Goal: Task Accomplishment & Management: Manage account settings

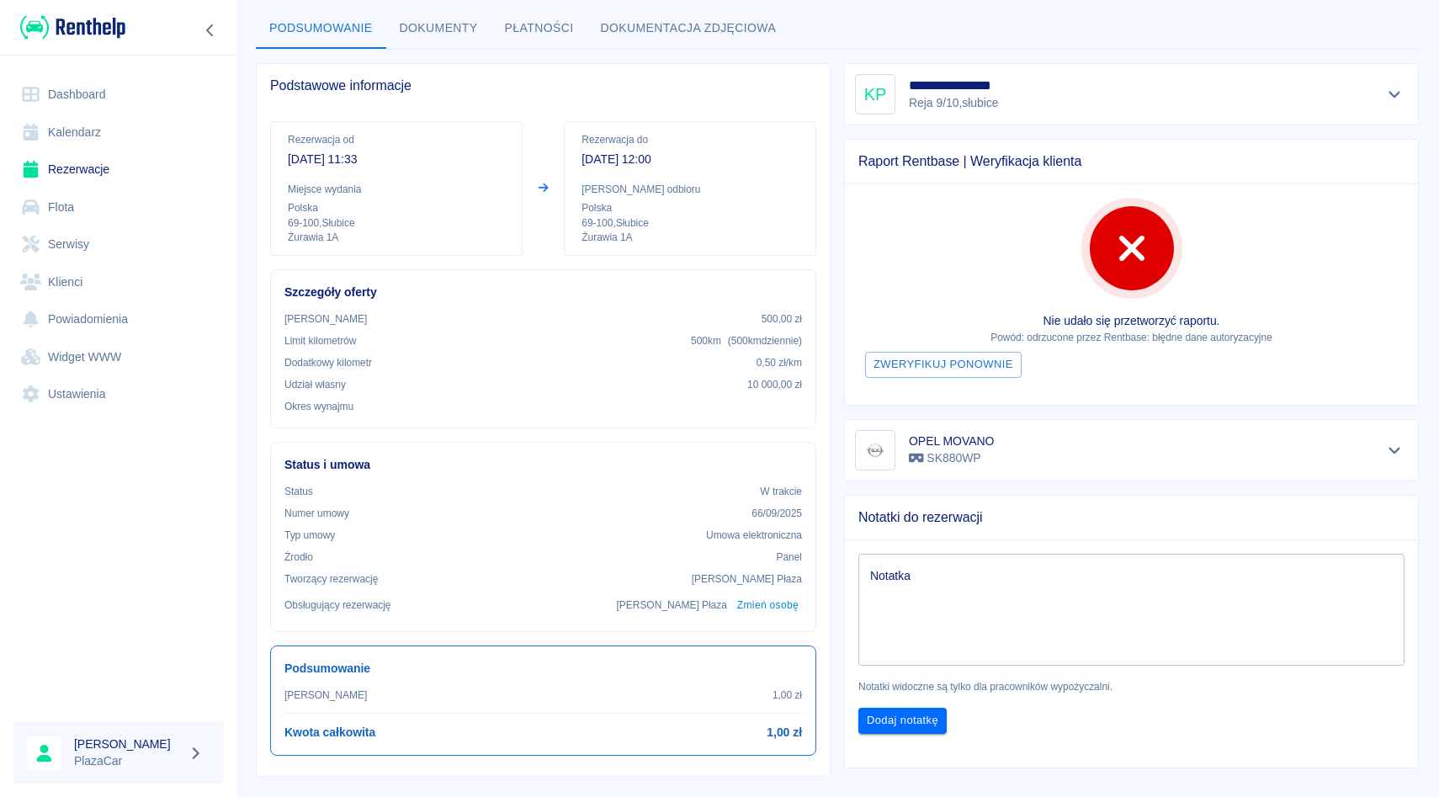
scroll to position [88, 0]
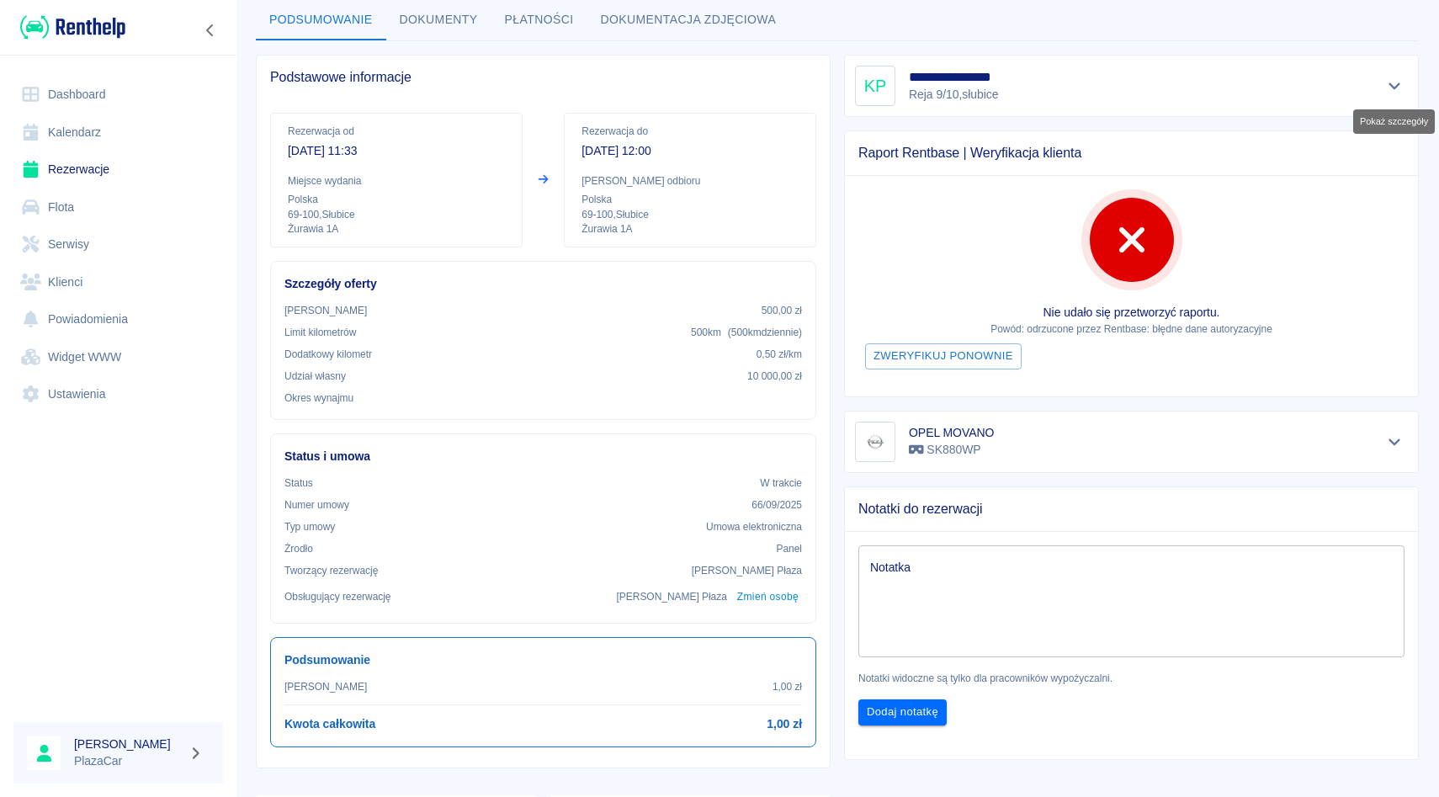
click at [1395, 81] on icon "Pokaż szczegóły" at bounding box center [1394, 85] width 19 height 15
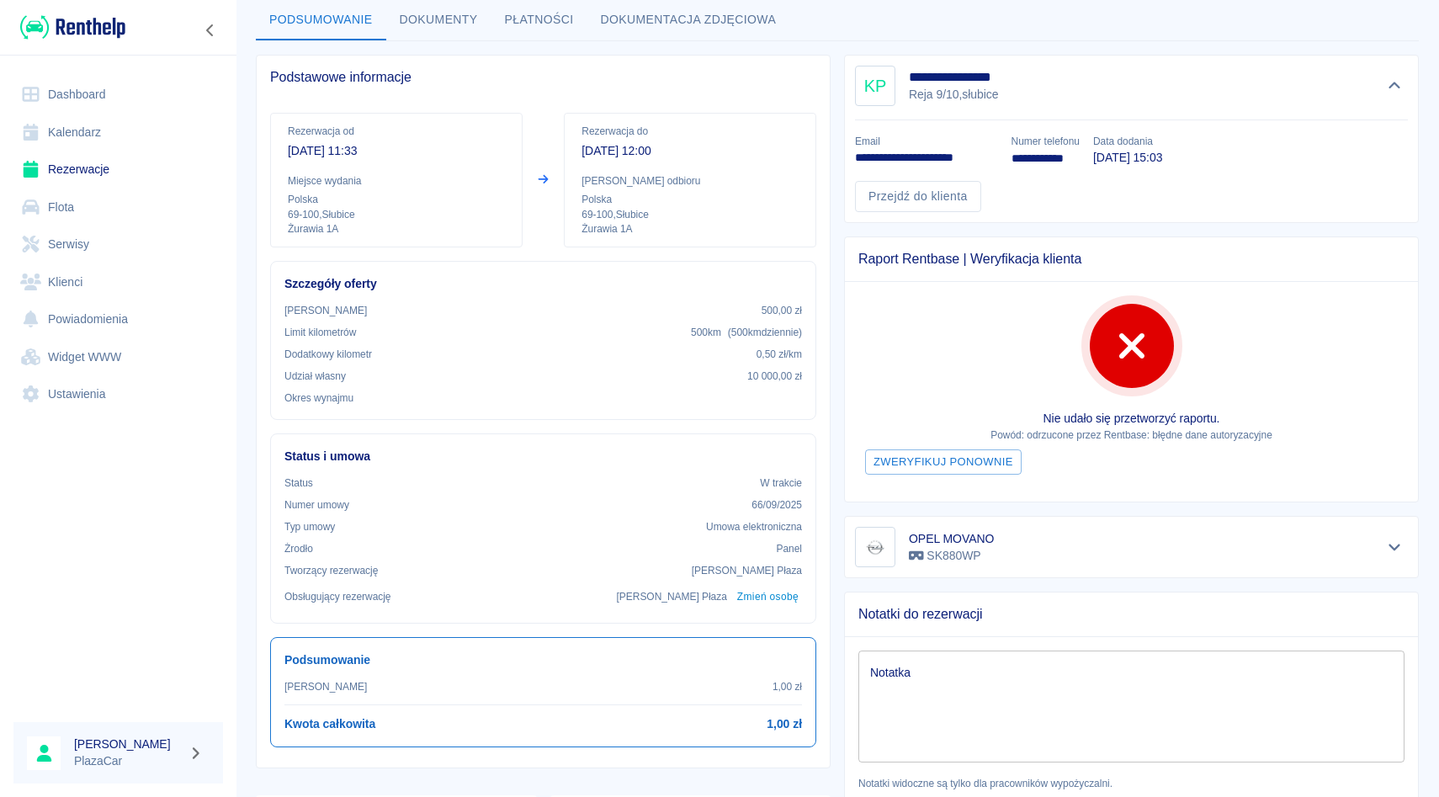
drag, startPoint x: 0, startPoint y: 69, endPoint x: 51, endPoint y: 170, distance: 113.3
click at [51, 170] on div "Dashboard Kalendarz Rezerwacje Flota Serwisy Klienci Powiadomienia Widget WWW U…" at bounding box center [118, 245] width 236 height 378
click at [51, 170] on link "Rezerwacje" at bounding box center [118, 170] width 210 height 38
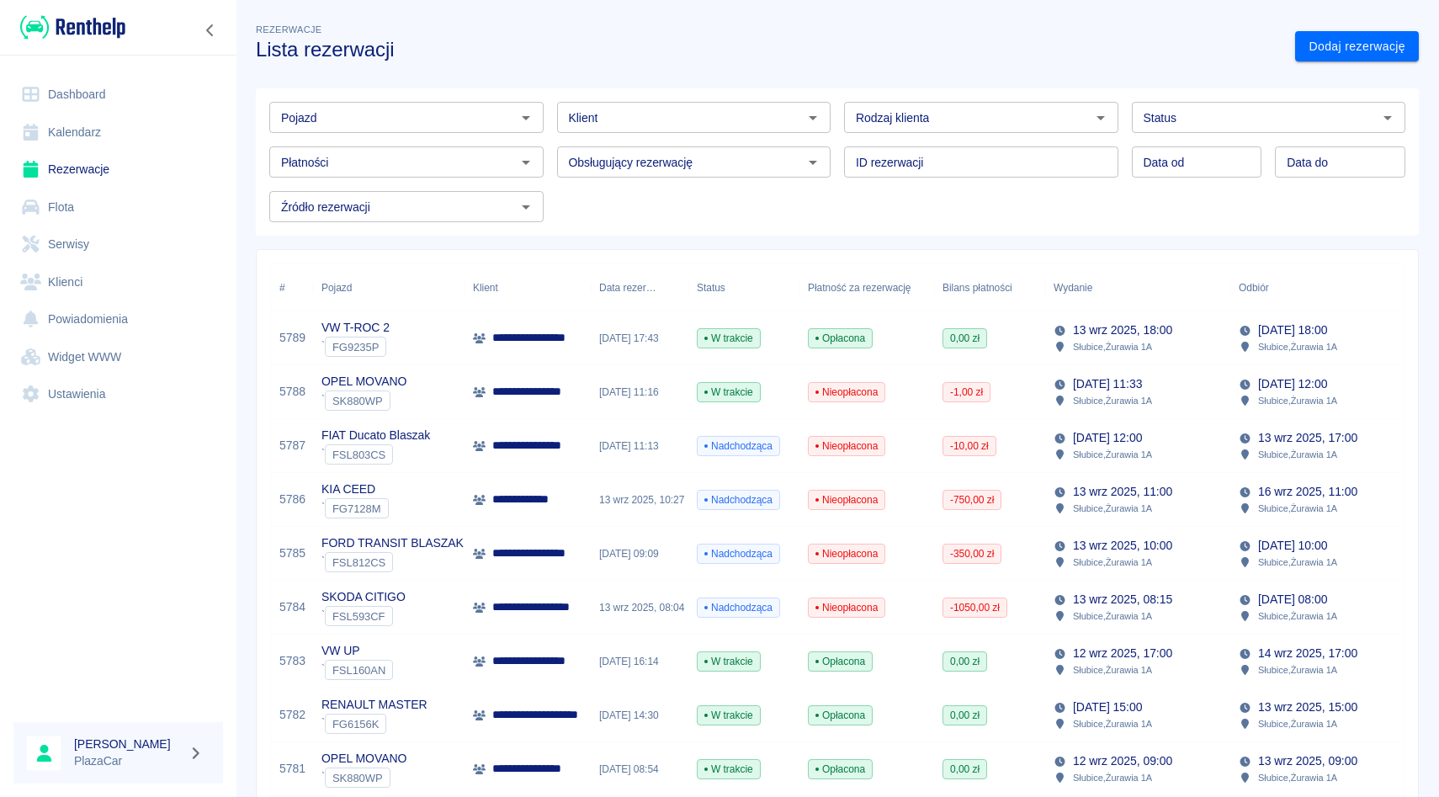
click at [374, 129] on div "Pojazd" at bounding box center [406, 117] width 274 height 31
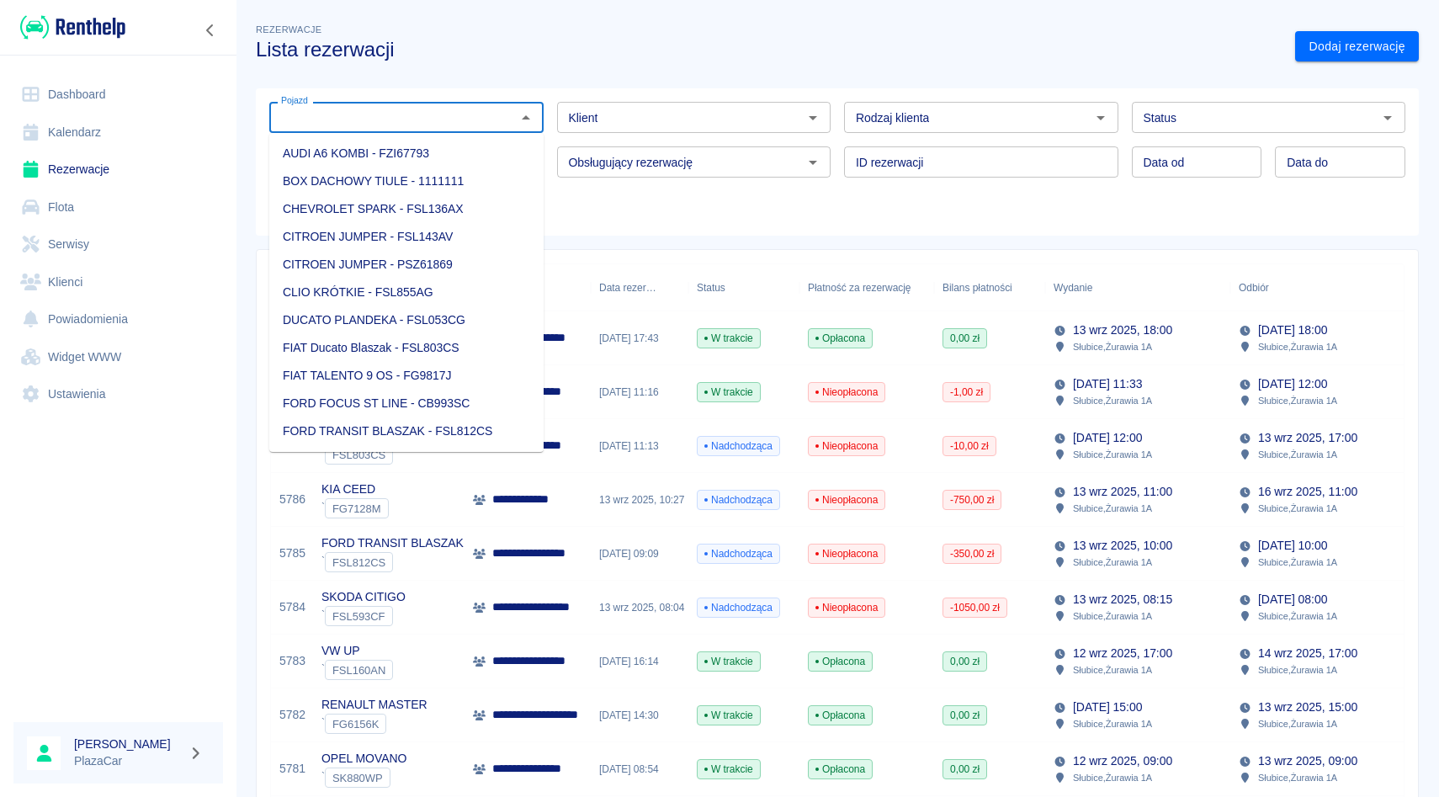
click at [581, 119] on input "Klient" at bounding box center [680, 117] width 236 height 21
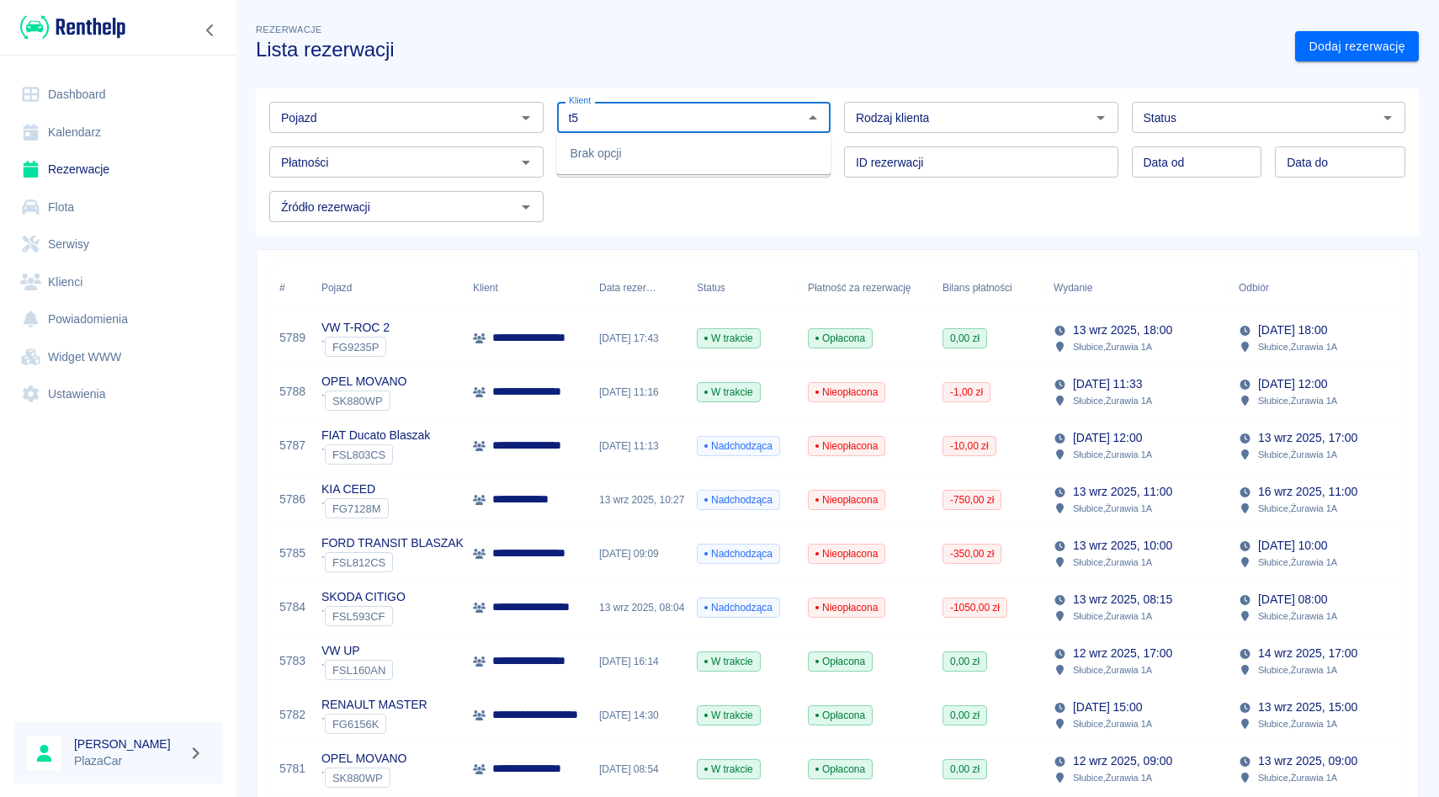
type input "t"
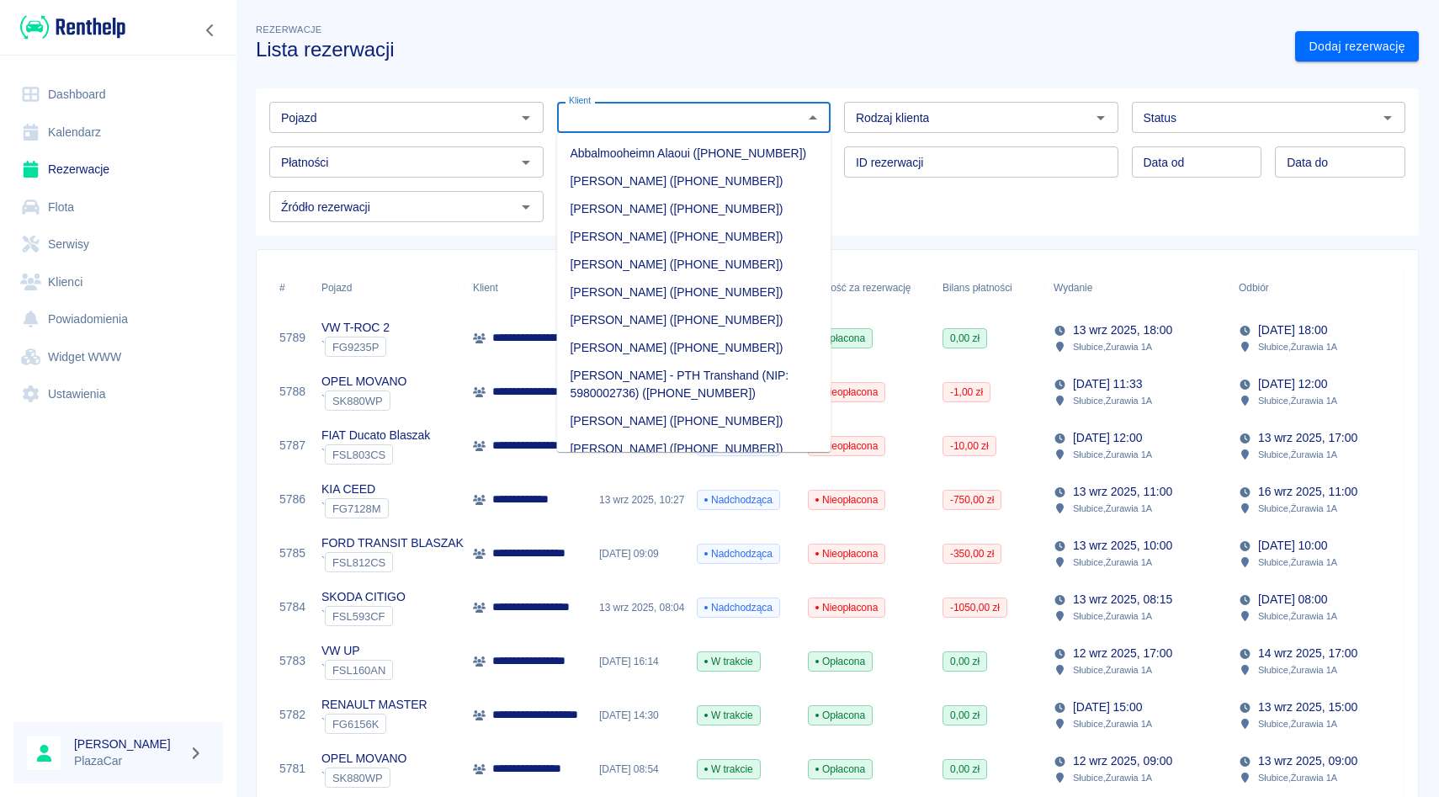
click at [406, 105] on div "Pojazd" at bounding box center [406, 117] width 274 height 31
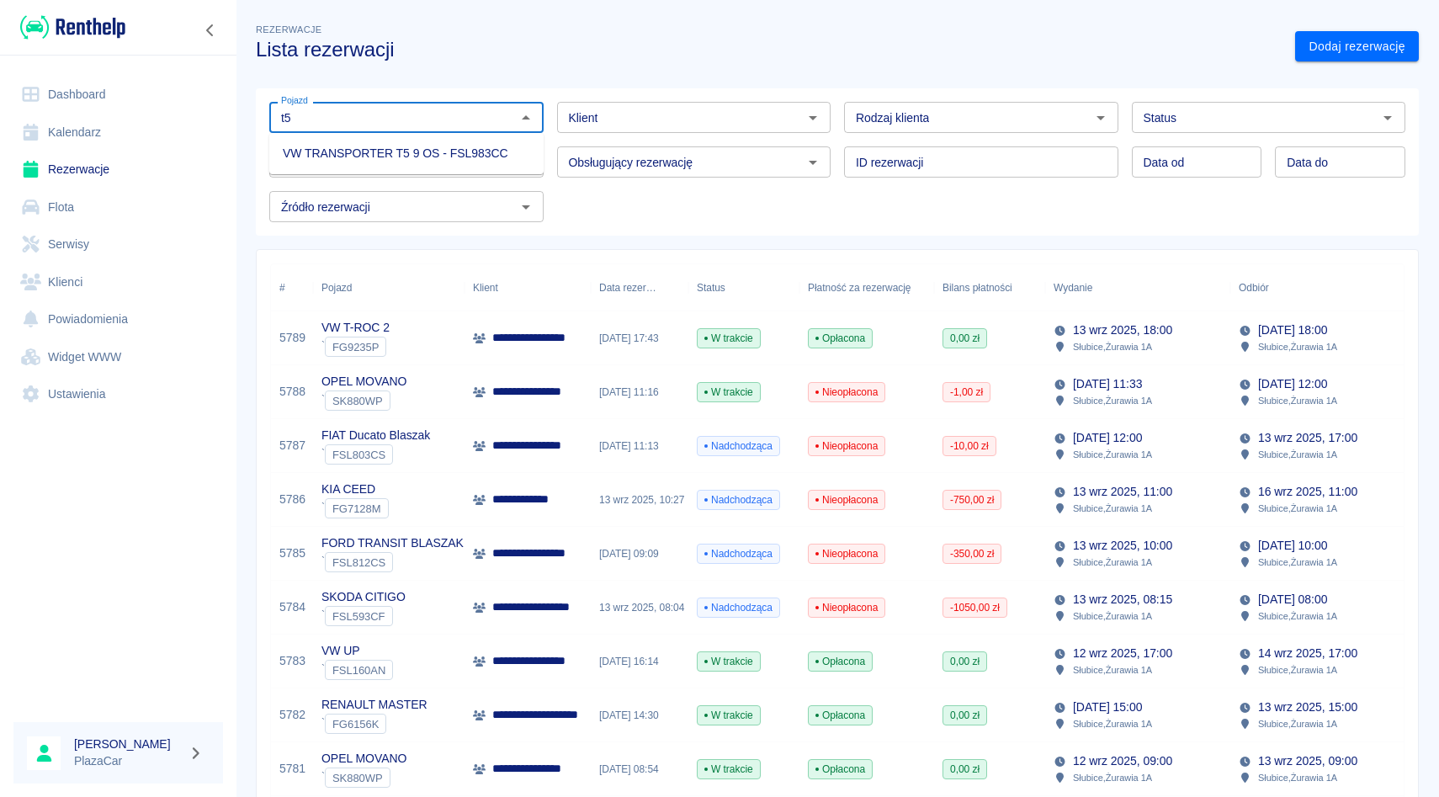
click at [392, 155] on li "VW TRANSPORTER T5 9 OS - FSL983CC" at bounding box center [406, 154] width 274 height 28
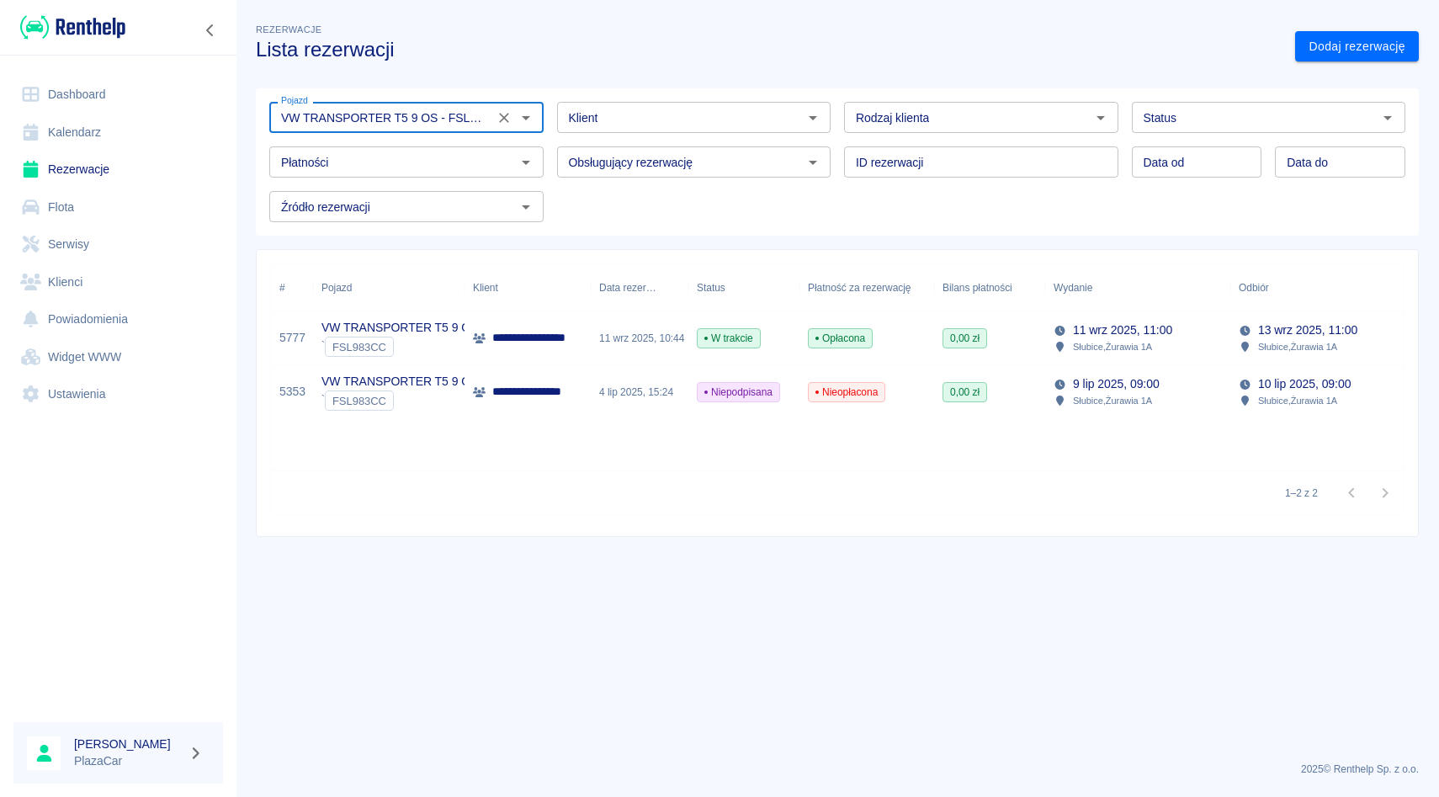
type input "VW TRANSPORTER T5 9 OS - FSL983CC"
click at [841, 336] on span "Opłacona" at bounding box center [840, 338] width 63 height 15
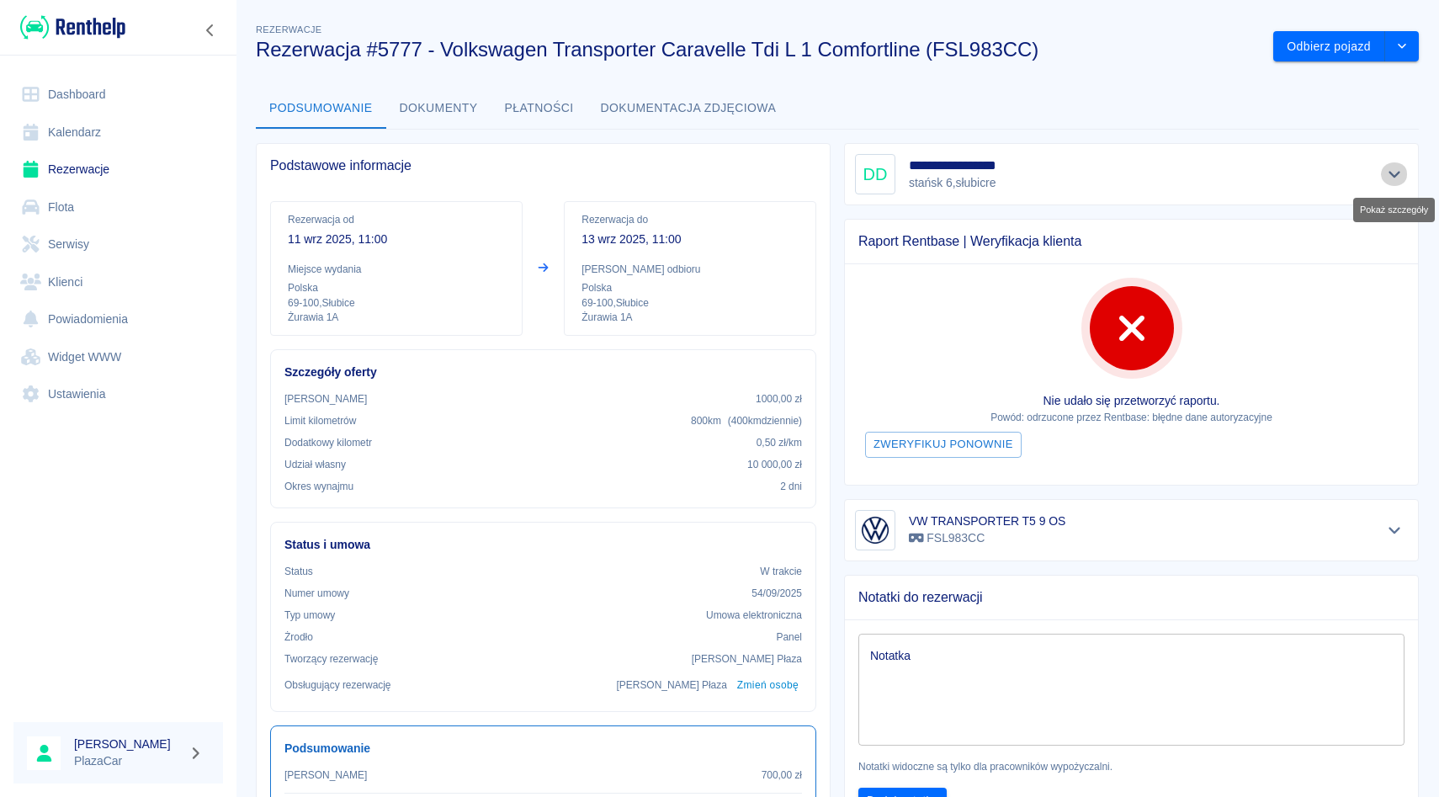
click at [1395, 178] on icon "Pokaż szczegóły" at bounding box center [1394, 174] width 19 height 15
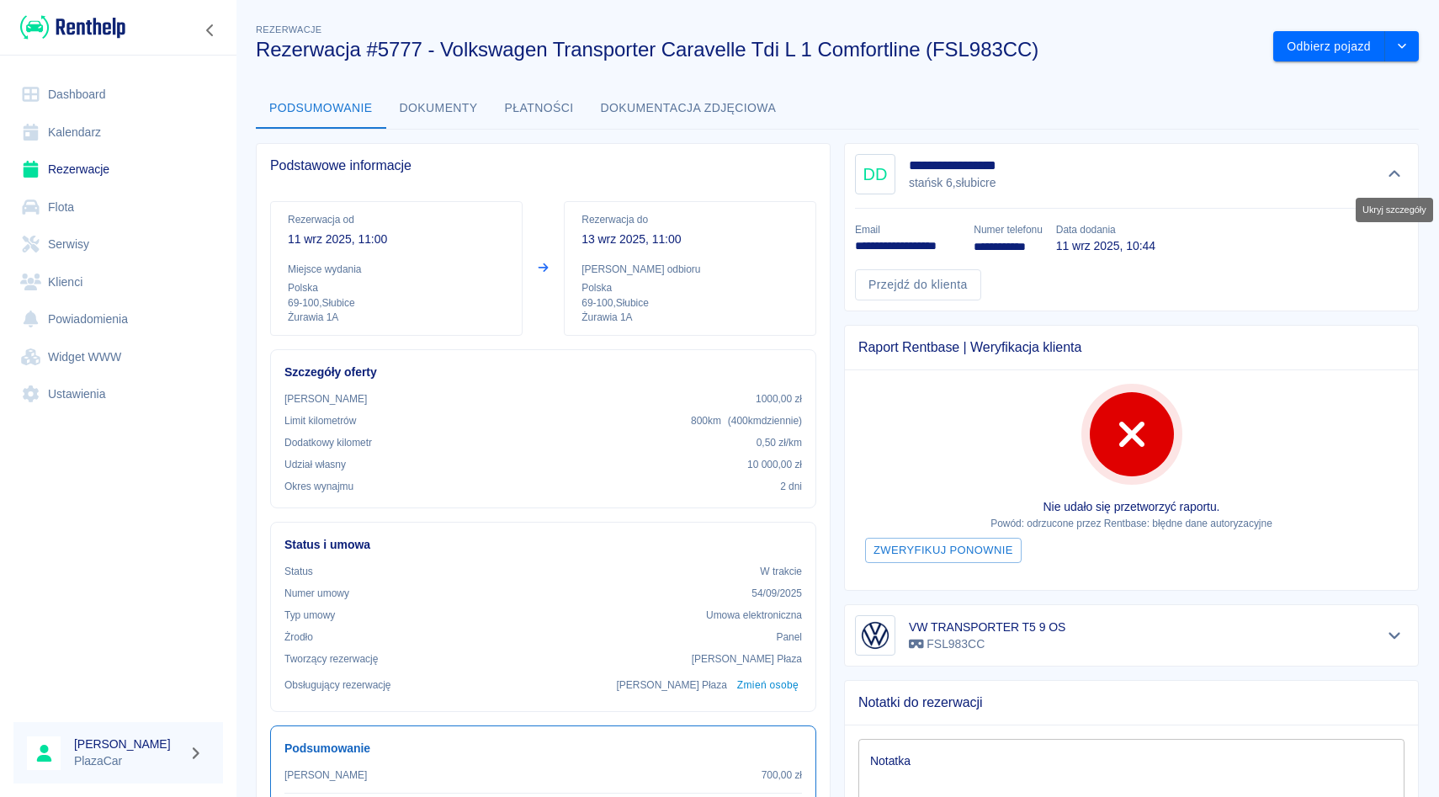
click at [1395, 178] on icon "Ukryj szczegóły" at bounding box center [1394, 174] width 19 height 15
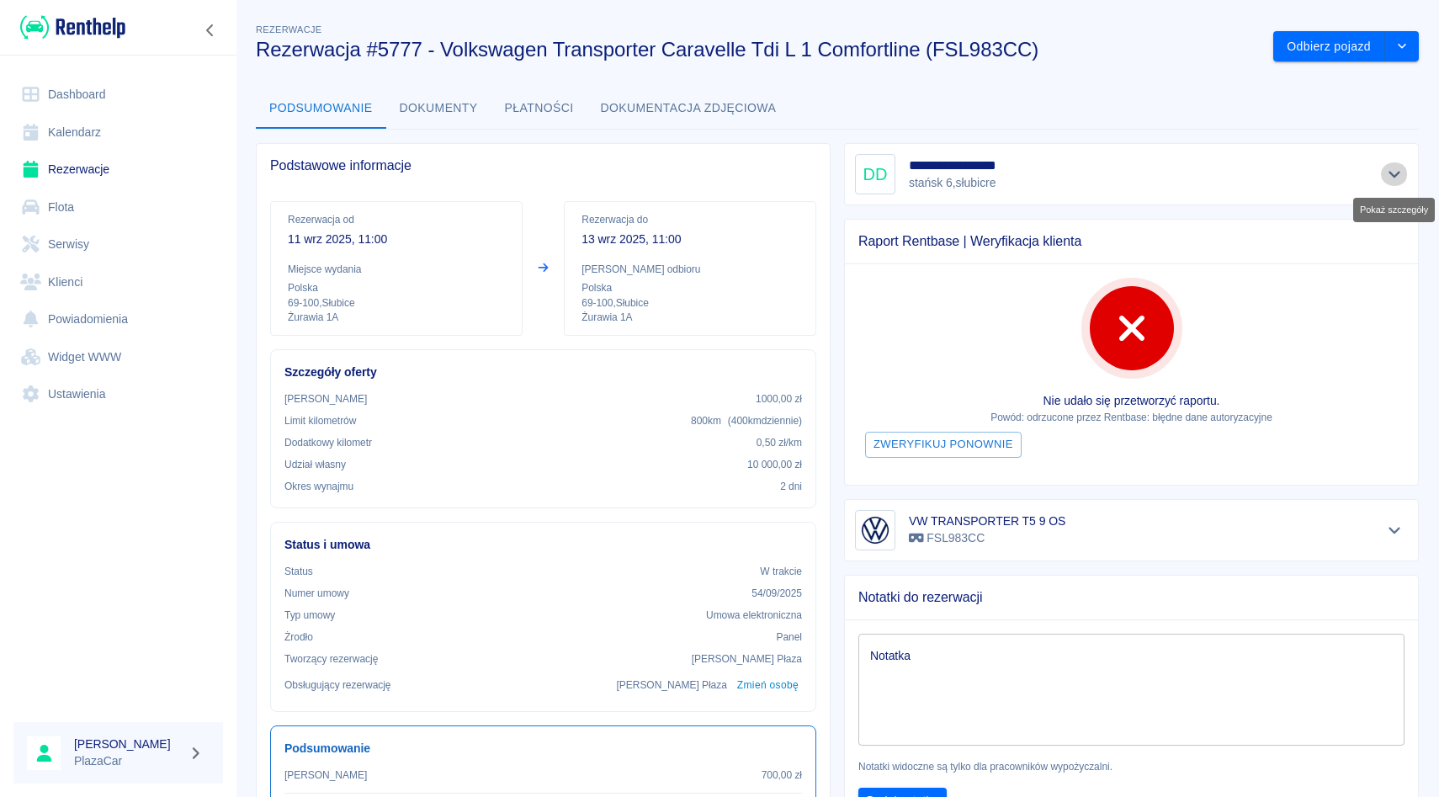
click at [1403, 172] on icon "Pokaż szczegóły" at bounding box center [1394, 174] width 19 height 15
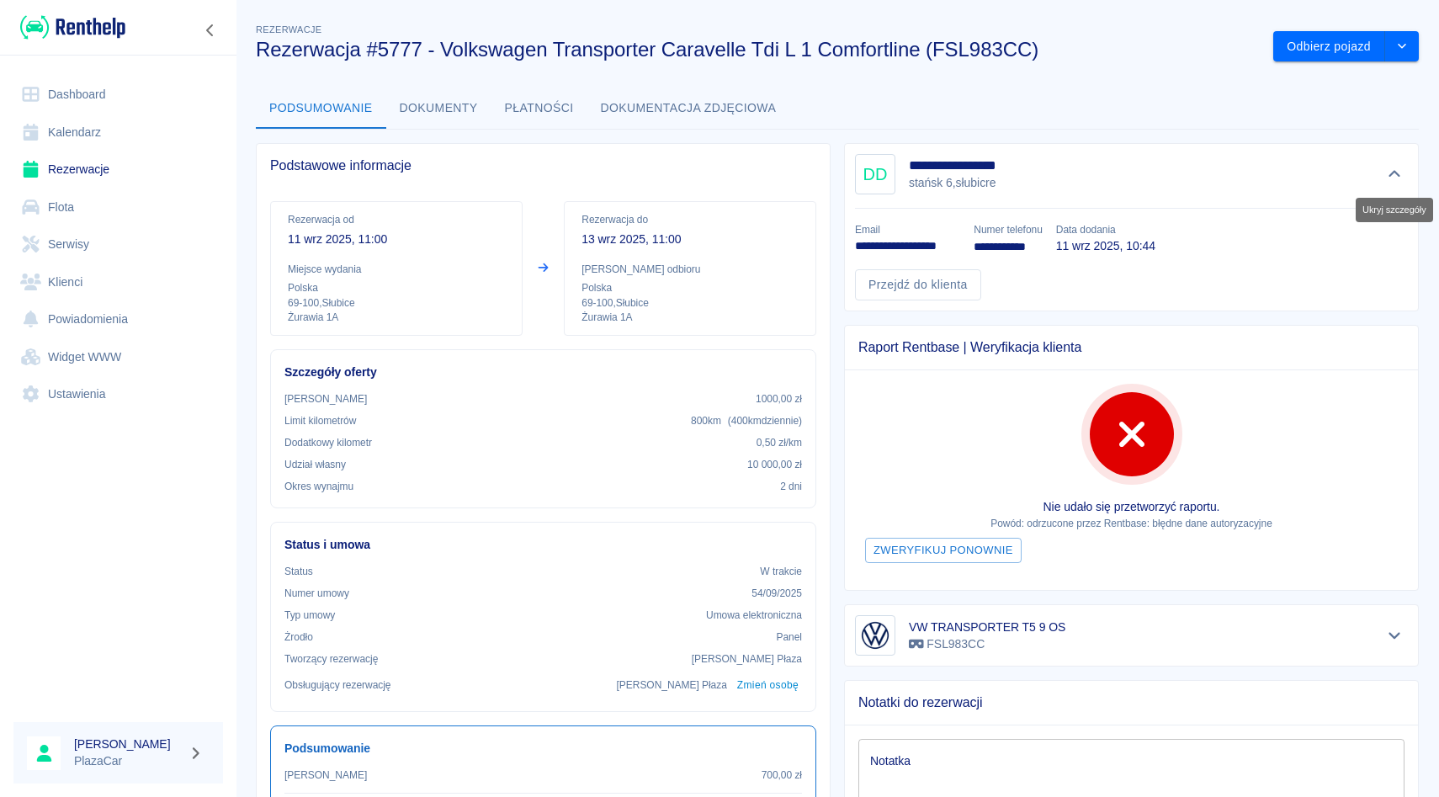
click at [1403, 172] on icon "Ukryj szczegóły" at bounding box center [1394, 174] width 19 height 15
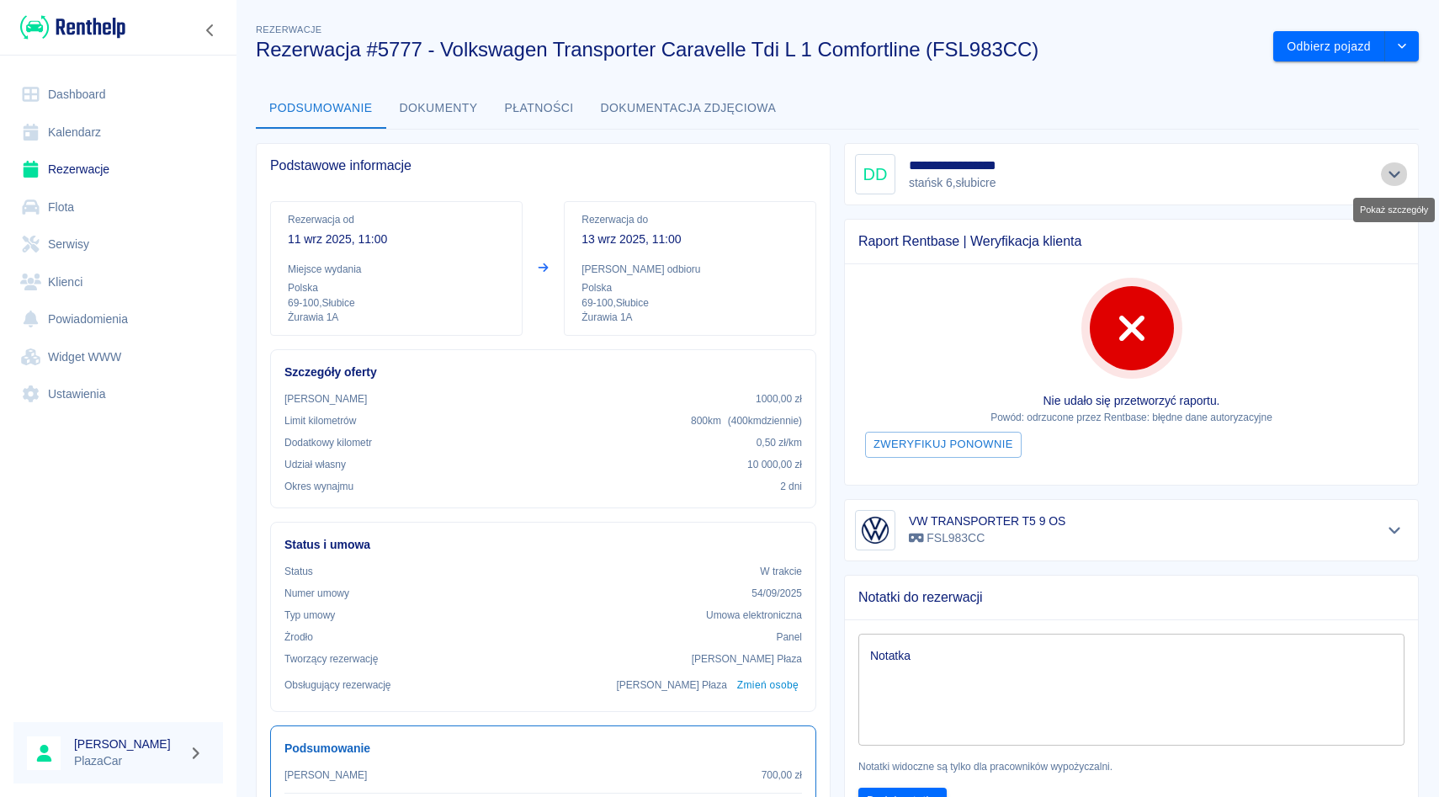
click at [1403, 172] on icon "Pokaż szczegóły" at bounding box center [1394, 174] width 19 height 15
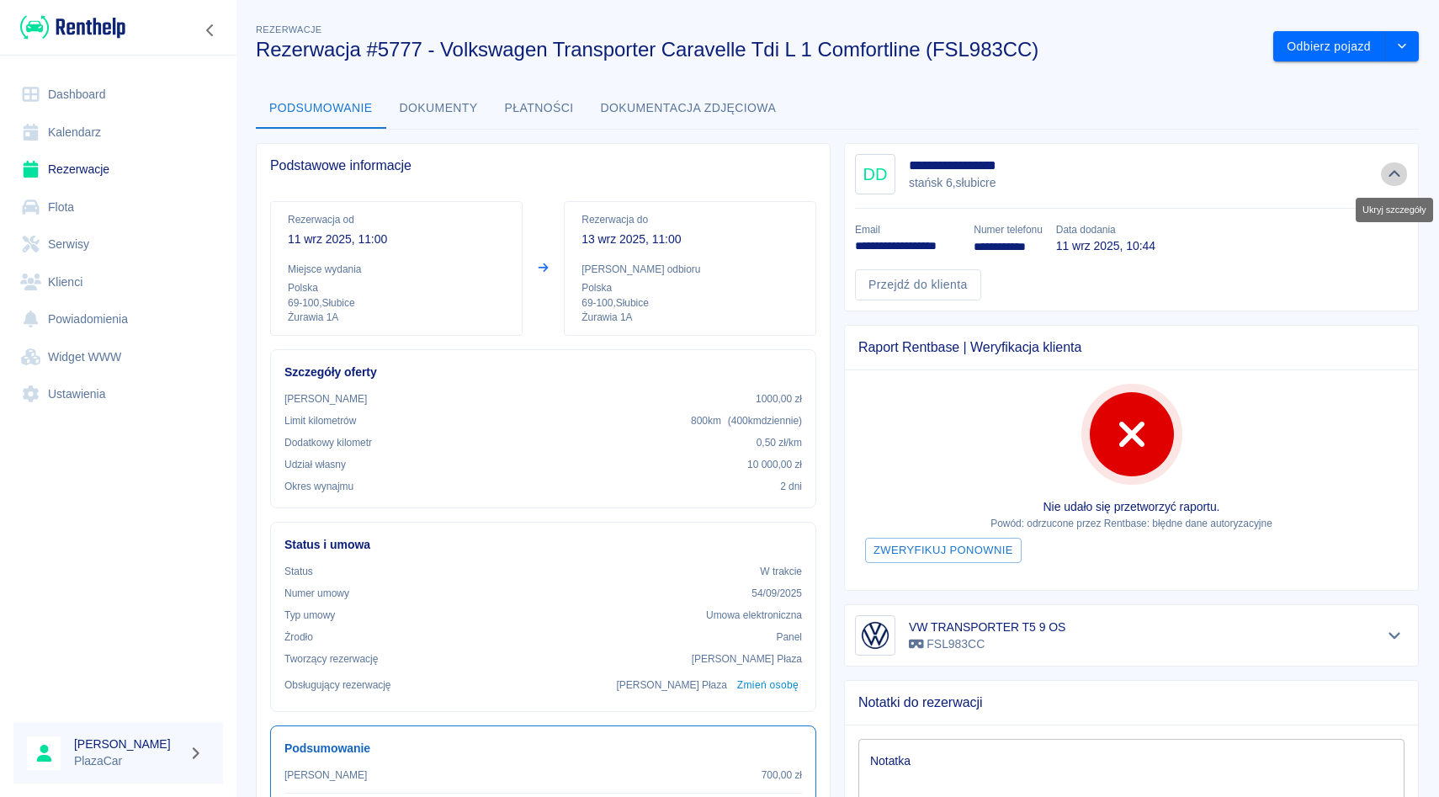
click at [1403, 172] on icon "Ukryj szczegóły" at bounding box center [1394, 174] width 19 height 15
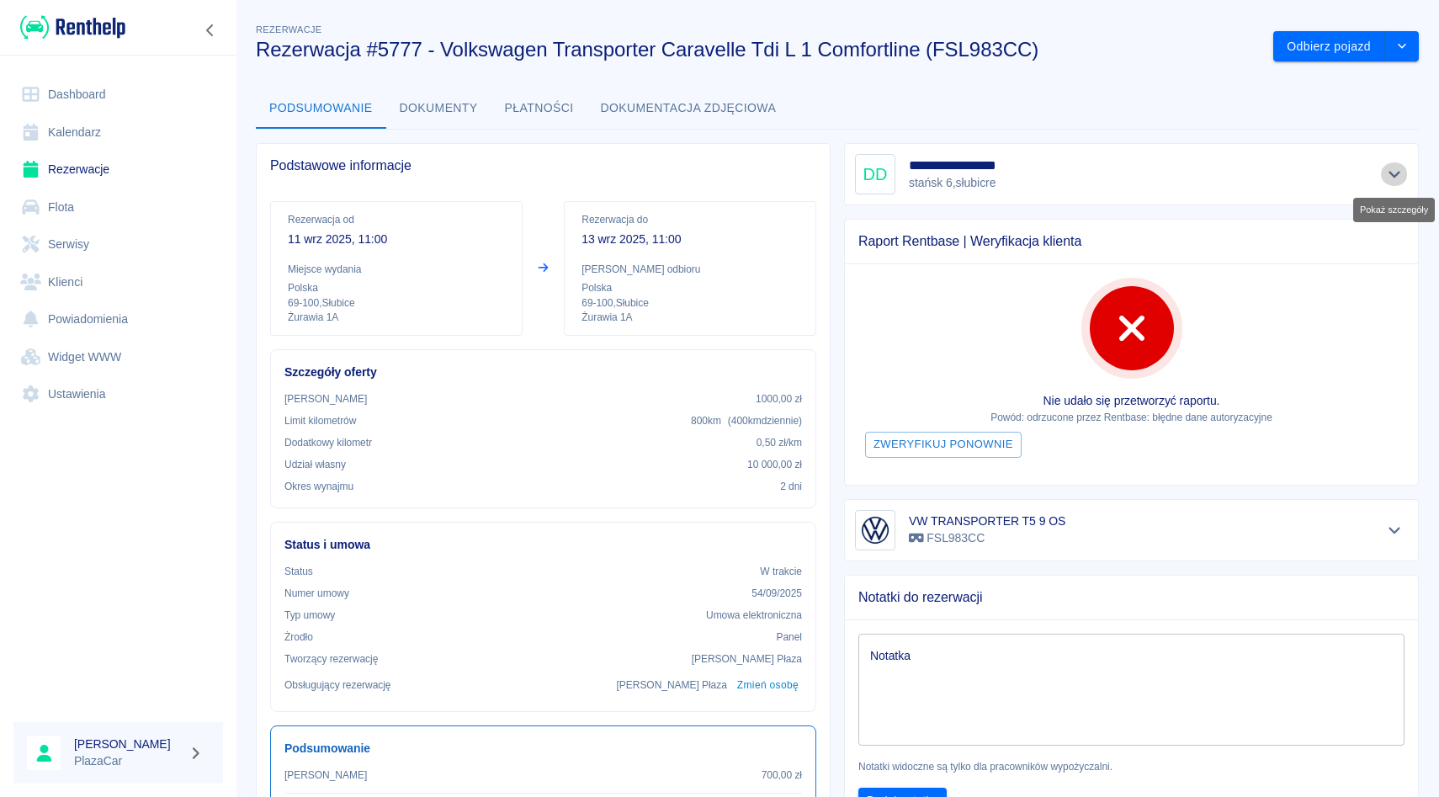
click at [1403, 172] on icon "Pokaż szczegóły" at bounding box center [1394, 174] width 19 height 15
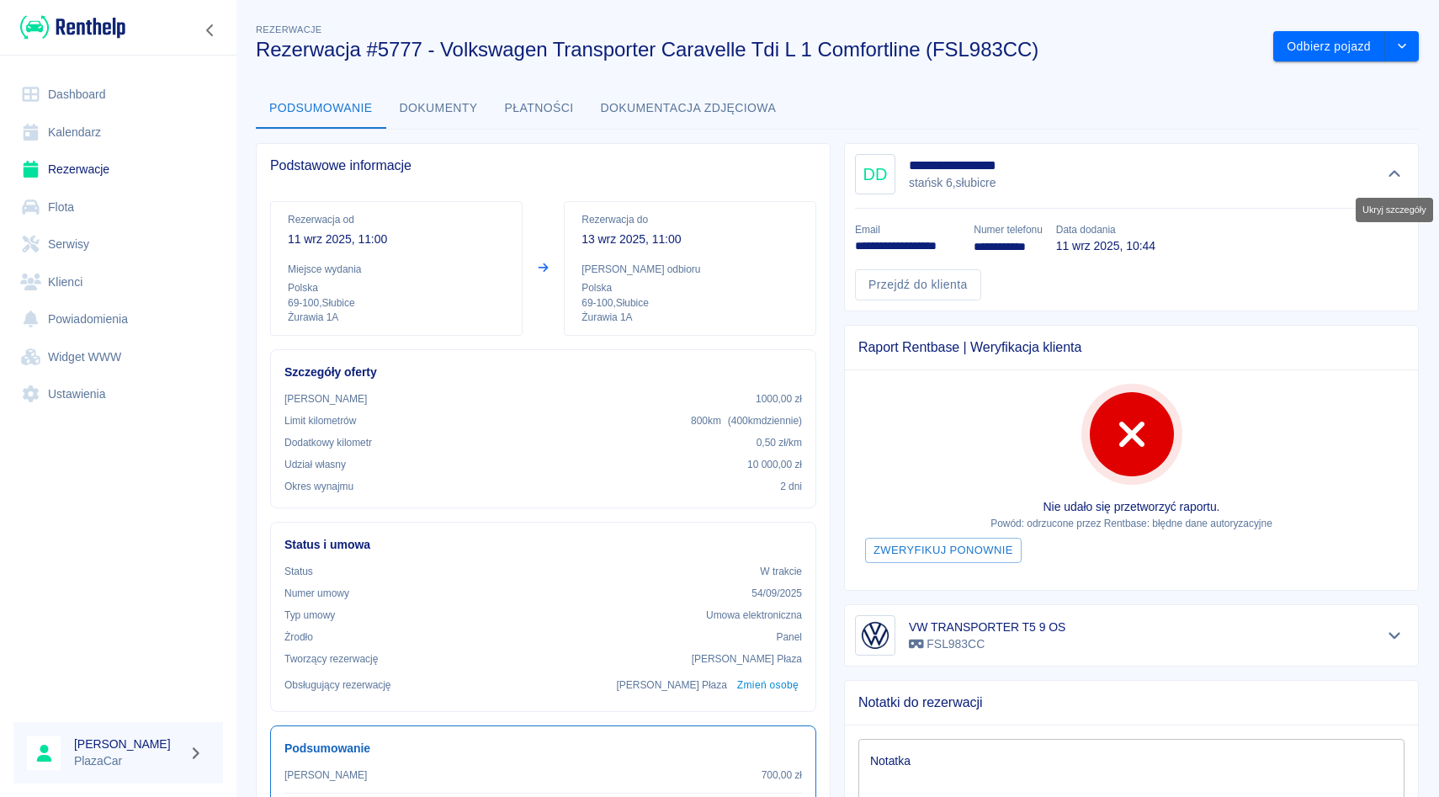
click at [1403, 172] on icon "Ukryj szczegóły" at bounding box center [1394, 174] width 19 height 15
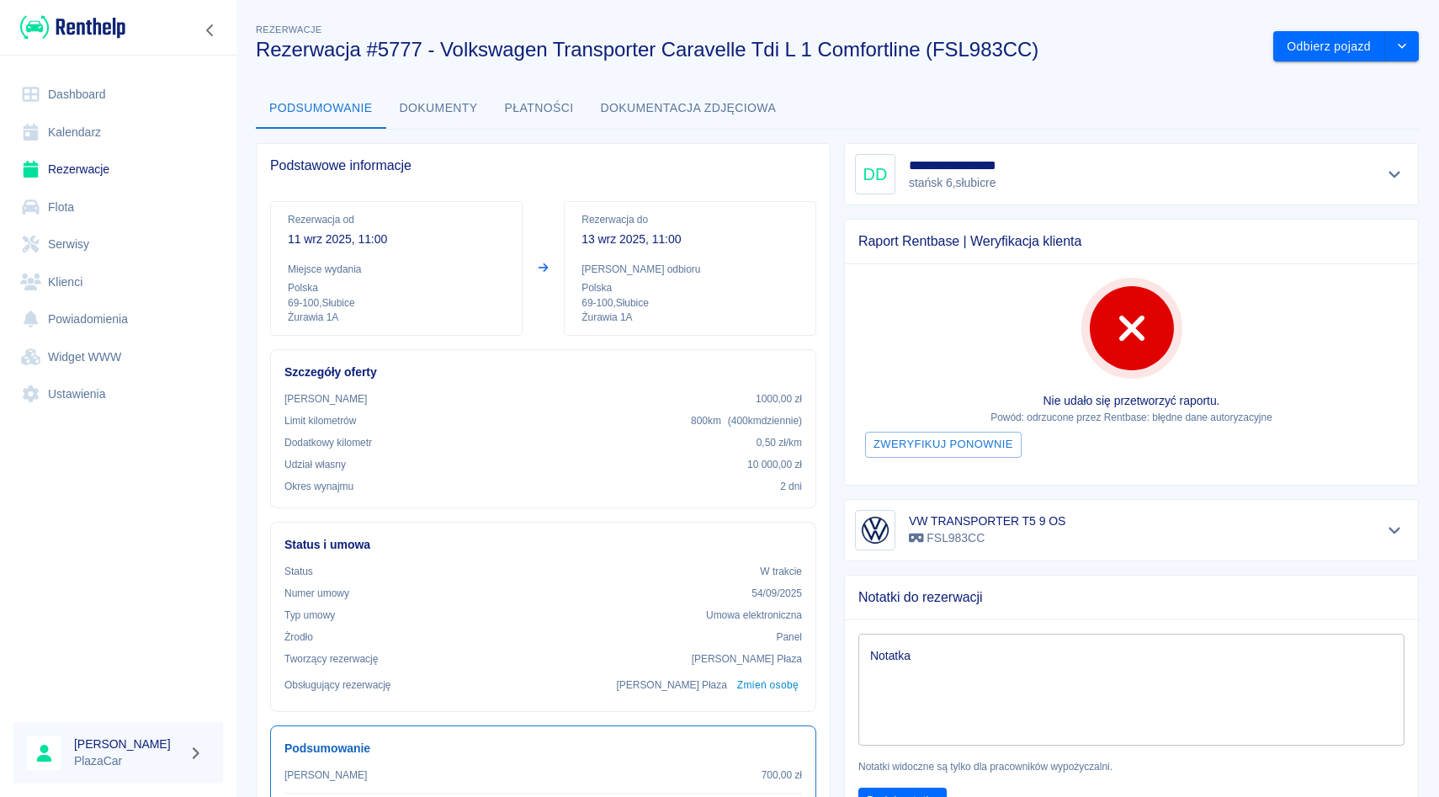
click at [843, 240] on div "Raport Rentbase | Weryfikacja klienta Nie udało się przetworzyć raportu. Powód:…" at bounding box center [1124, 345] width 588 height 280
click at [839, 236] on div "Raport Rentbase | Weryfikacja klienta Nie udało się przetworzyć raportu. Powód:…" at bounding box center [1124, 345] width 588 height 280
click at [1387, 525] on icon "Pokaż szczegóły" at bounding box center [1394, 530] width 19 height 15
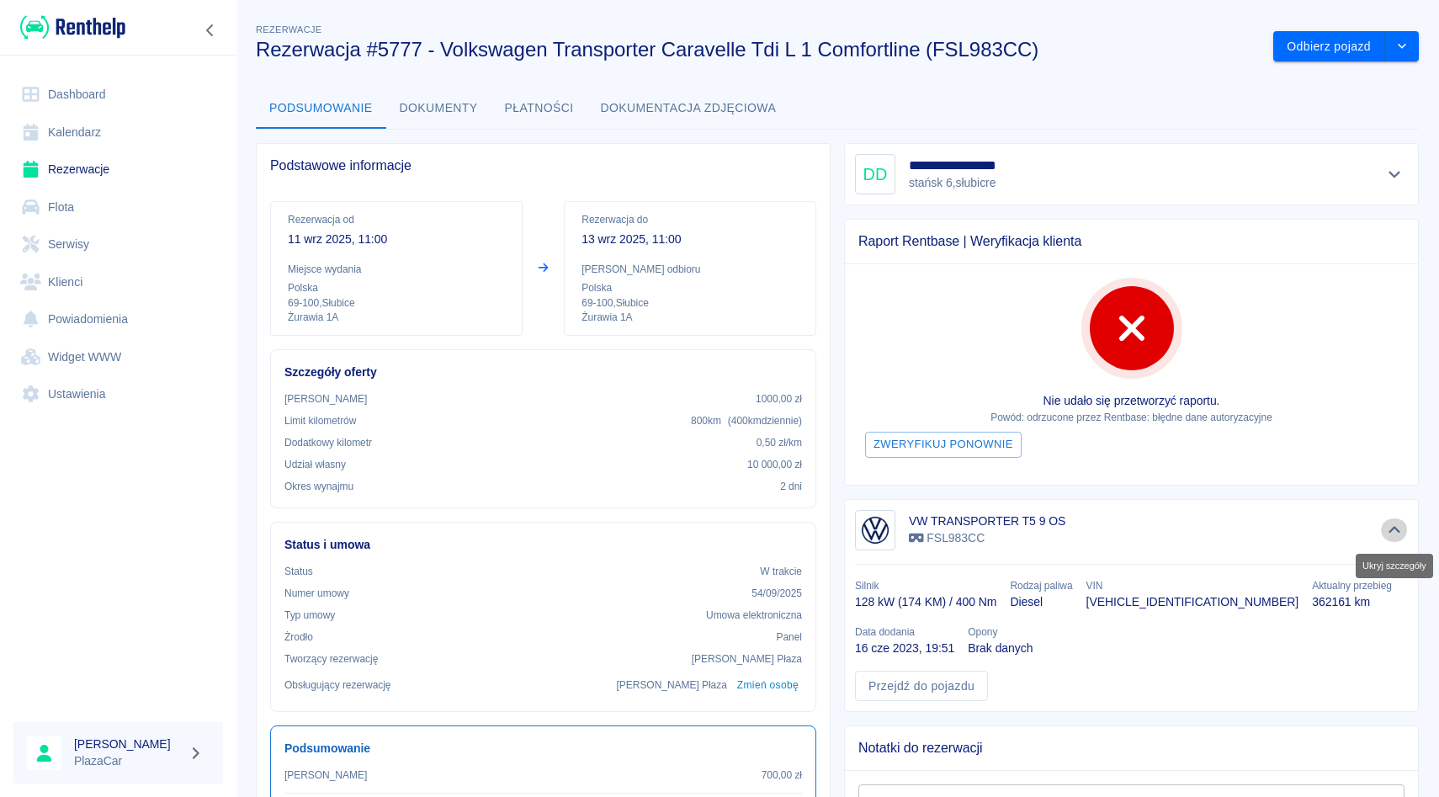
click at [1387, 525] on icon "Ukryj szczegóły" at bounding box center [1394, 530] width 19 height 15
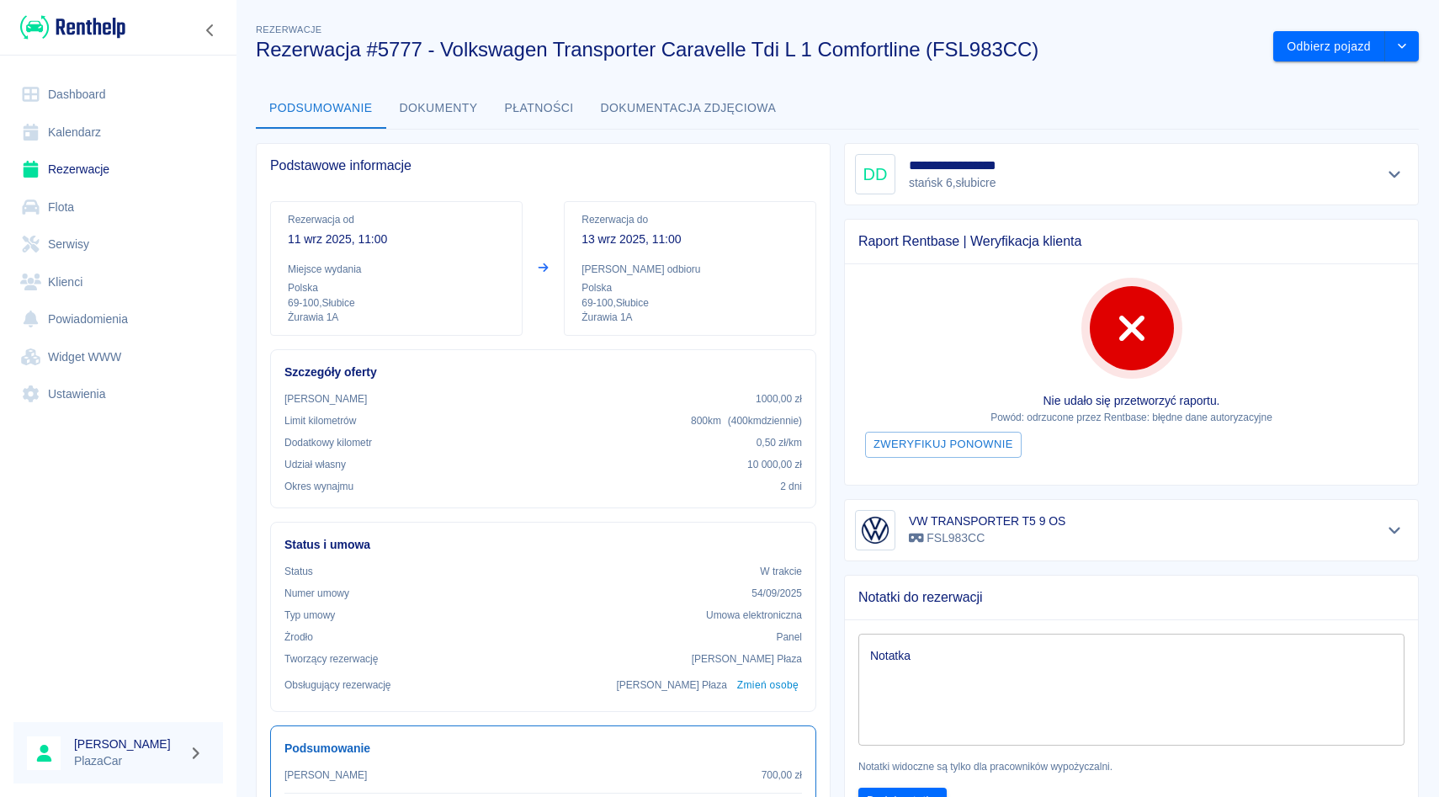
click at [1128, 348] on div at bounding box center [1132, 328] width 84 height 84
click at [1400, 519] on button "Pokaż szczegóły" at bounding box center [1395, 530] width 28 height 24
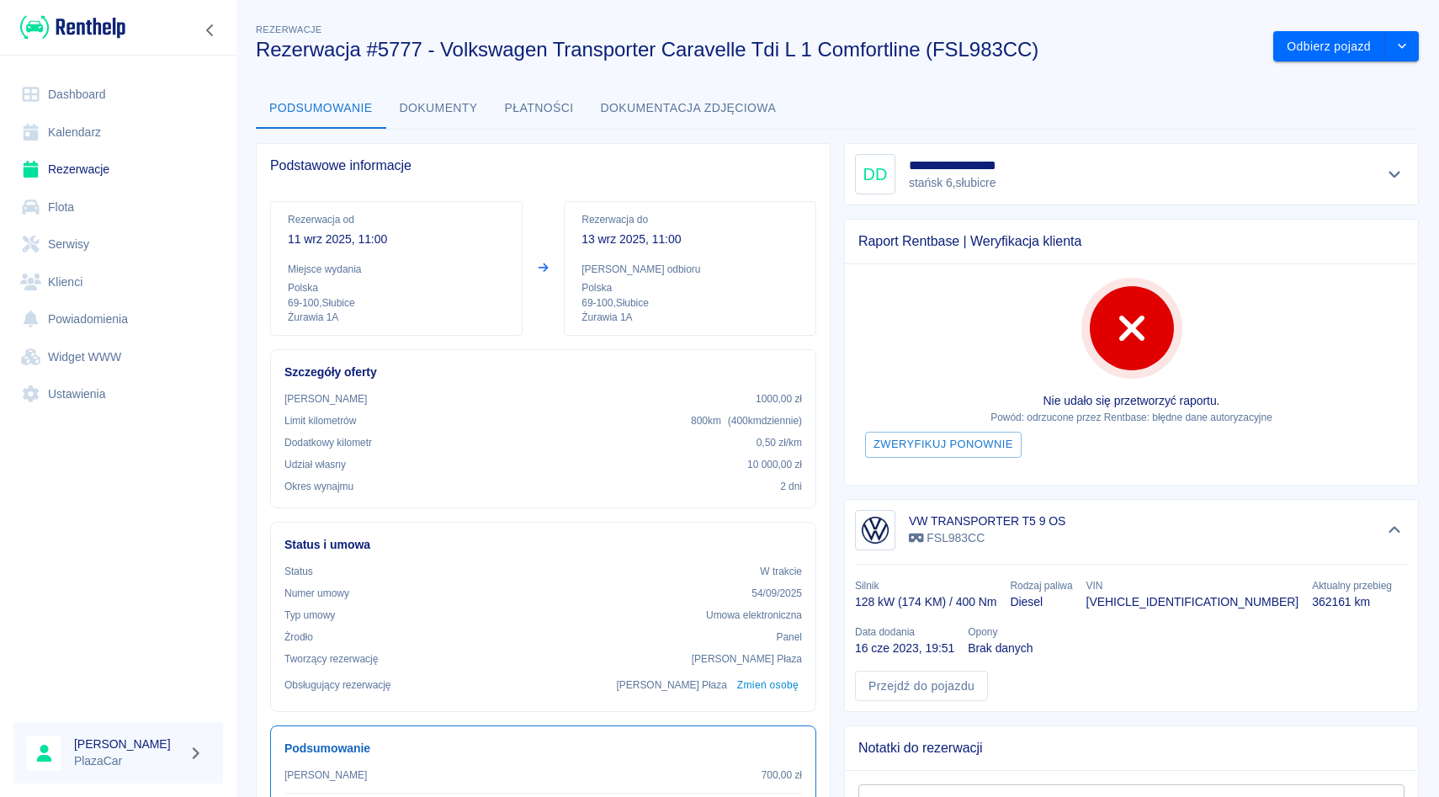
drag, startPoint x: 1400, startPoint y: 519, endPoint x: 1338, endPoint y: 514, distance: 62.5
click at [1338, 514] on div "VW TRANSPORTER T5 9 OS FSL983CC" at bounding box center [1131, 530] width 553 height 40
click at [1377, 523] on div "VW TRANSPORTER T5 9 OS FSL983CC" at bounding box center [1131, 530] width 553 height 40
click at [1393, 540] on button "Ukryj szczegóły" at bounding box center [1395, 530] width 28 height 24
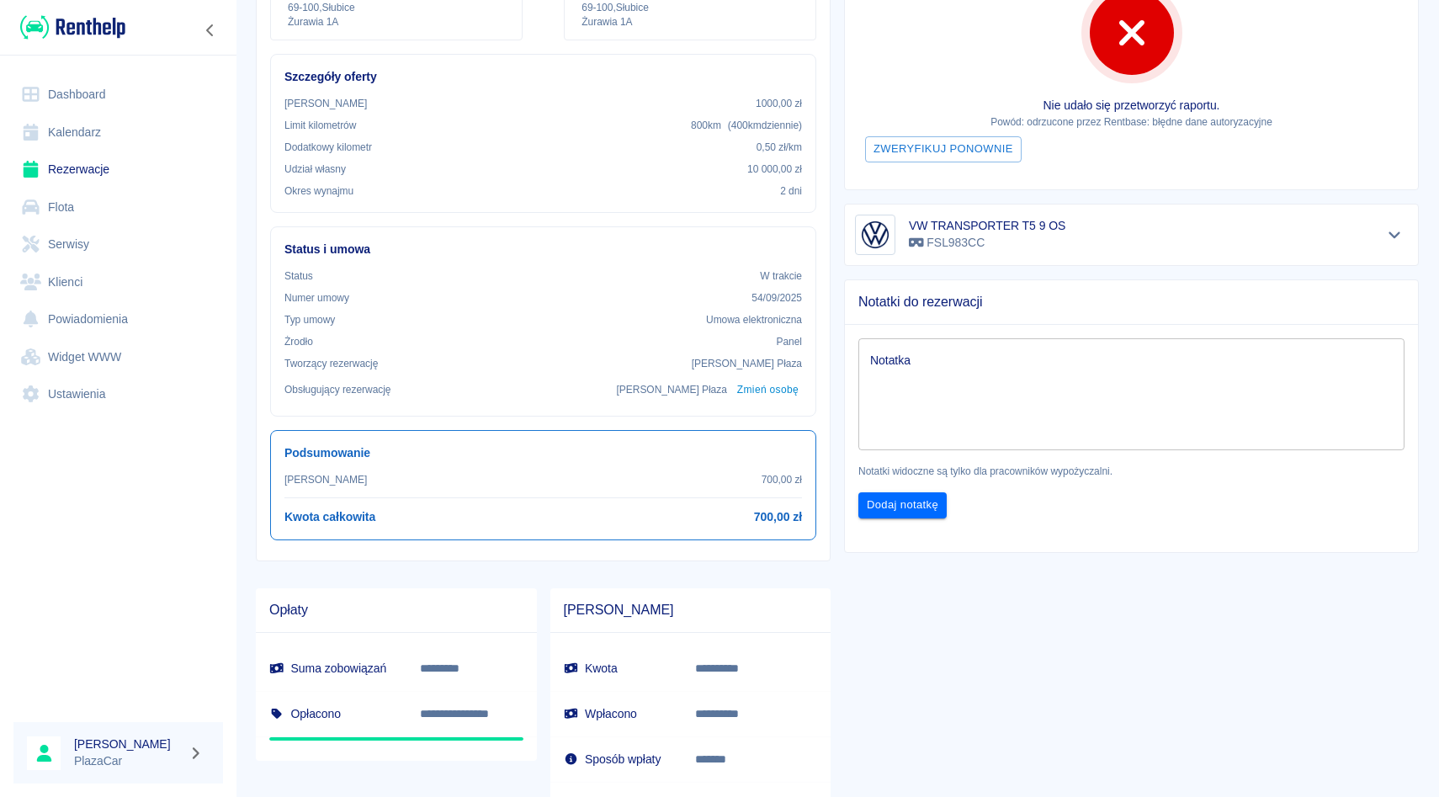
scroll to position [441, 0]
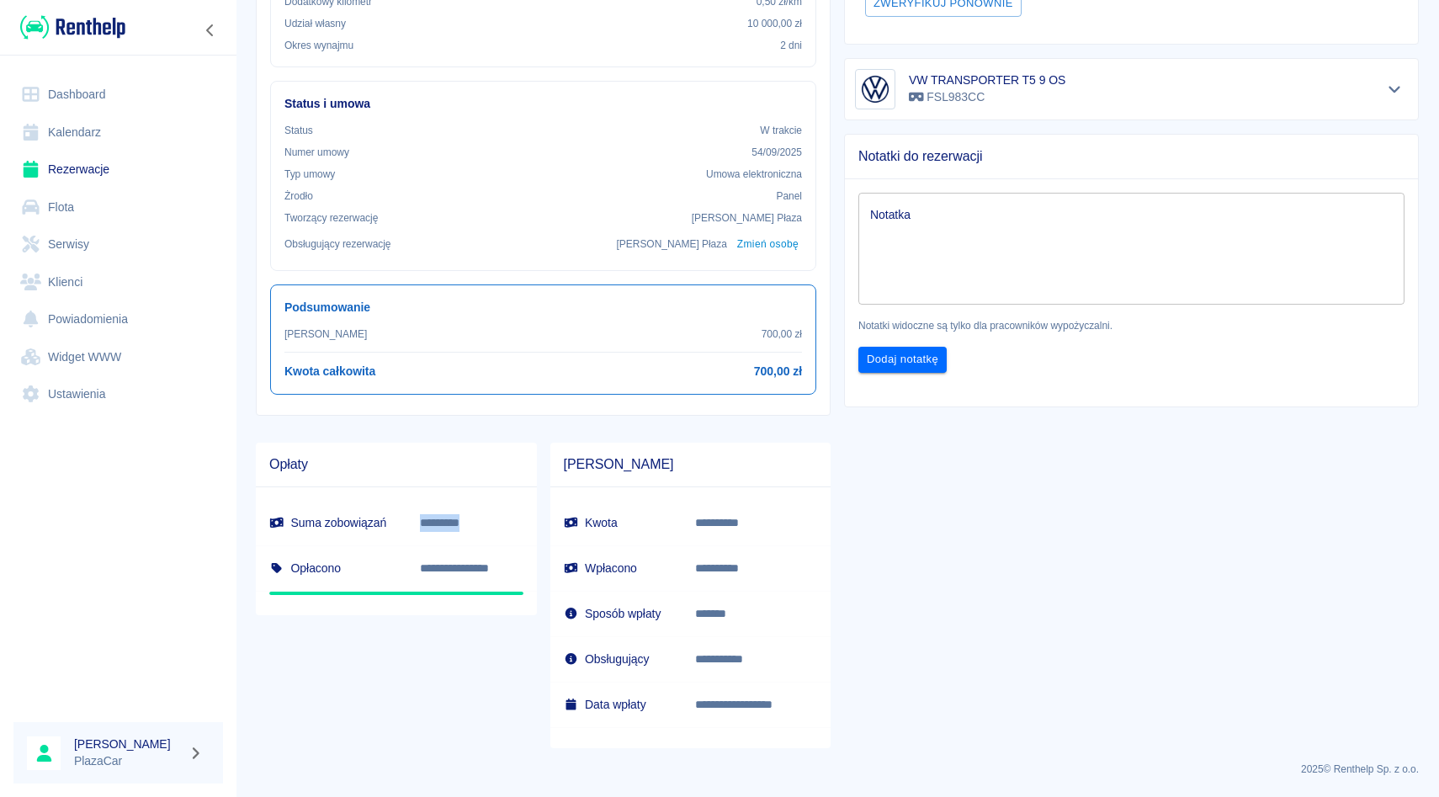
drag, startPoint x: 426, startPoint y: 523, endPoint x: 496, endPoint y: 527, distance: 70.8
click at [496, 527] on p "*********" at bounding box center [469, 523] width 98 height 18
click at [546, 422] on div "**********" at bounding box center [530, 582] width 602 height 332
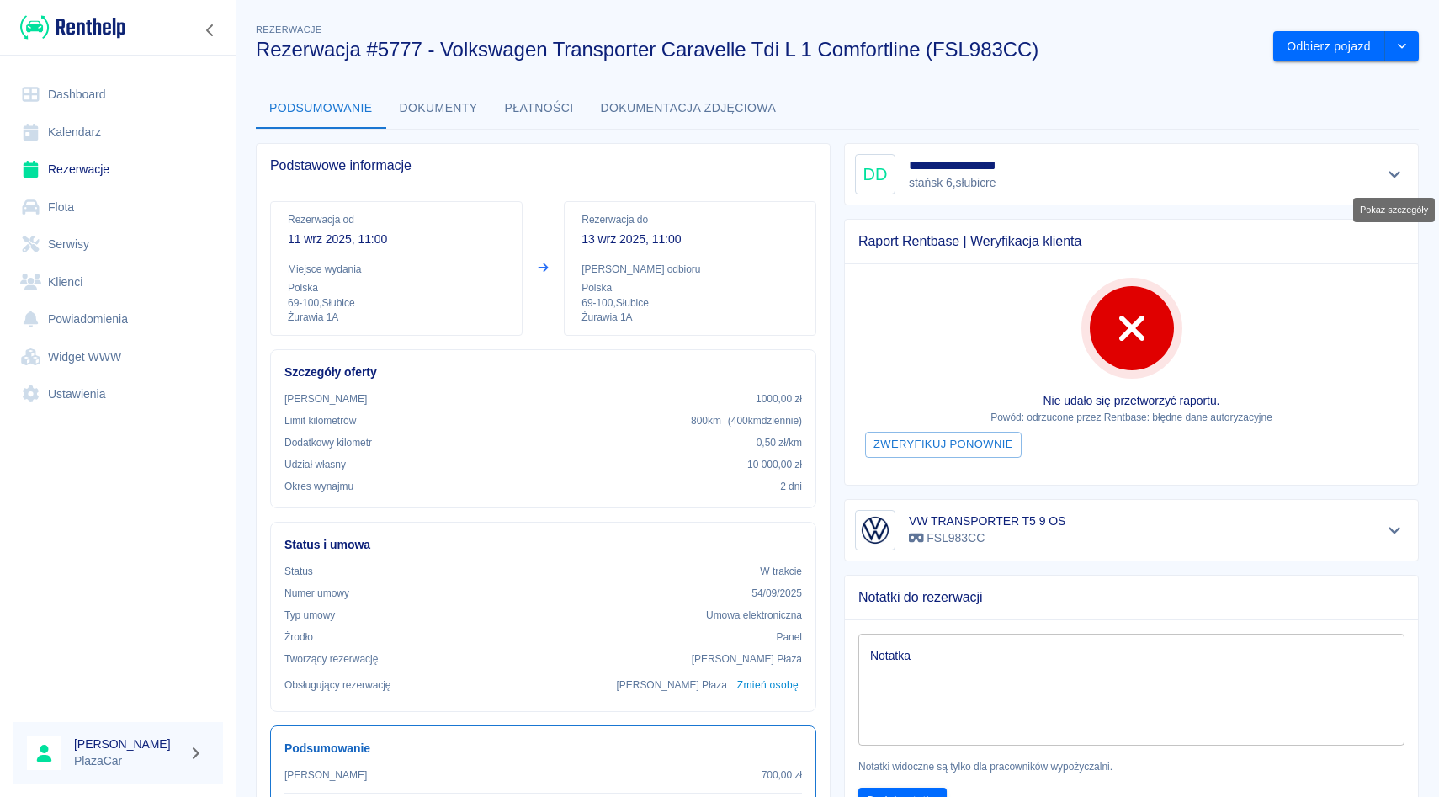
click at [1399, 181] on icon "Pokaż szczegóły" at bounding box center [1394, 174] width 19 height 15
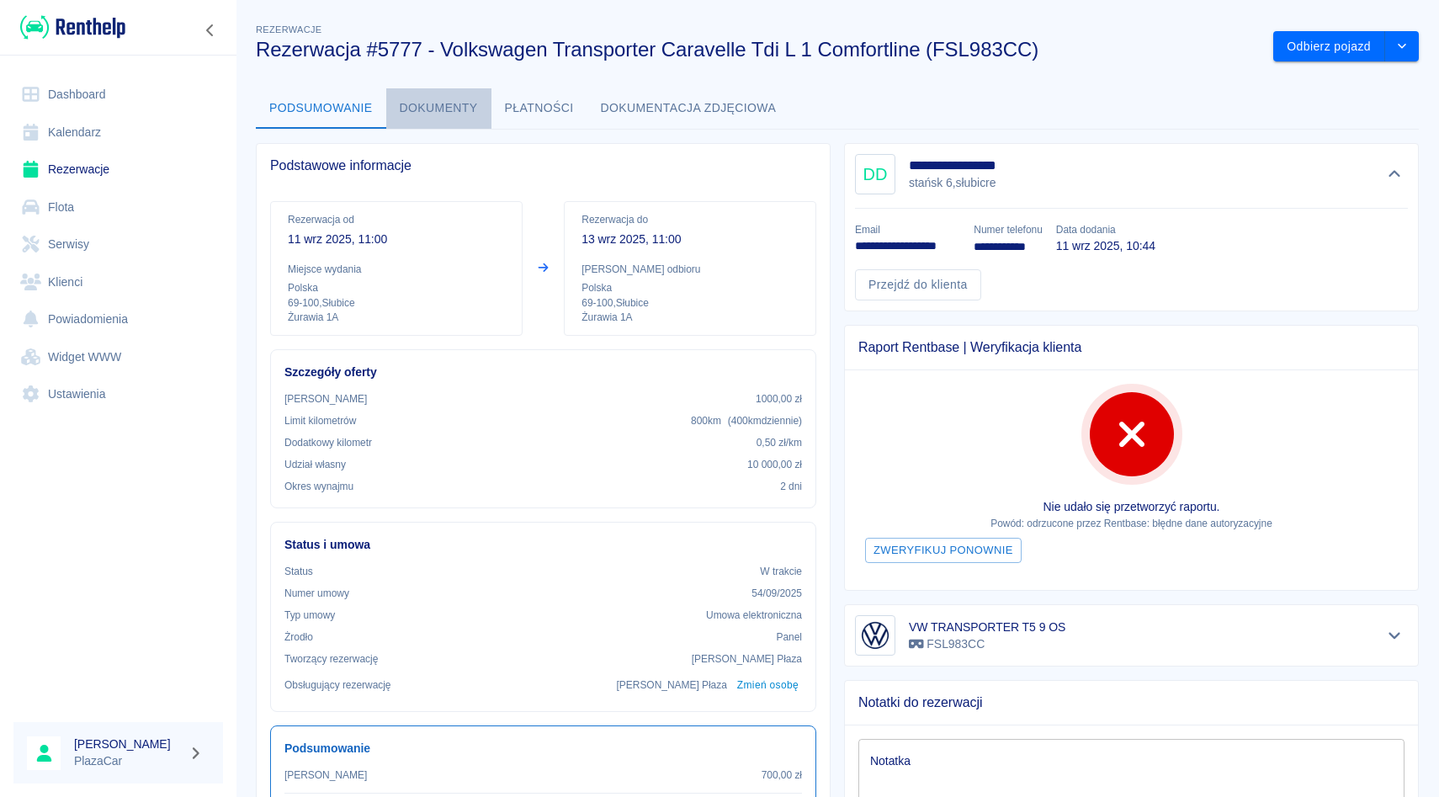
click at [455, 126] on button "Dokumenty" at bounding box center [438, 108] width 105 height 40
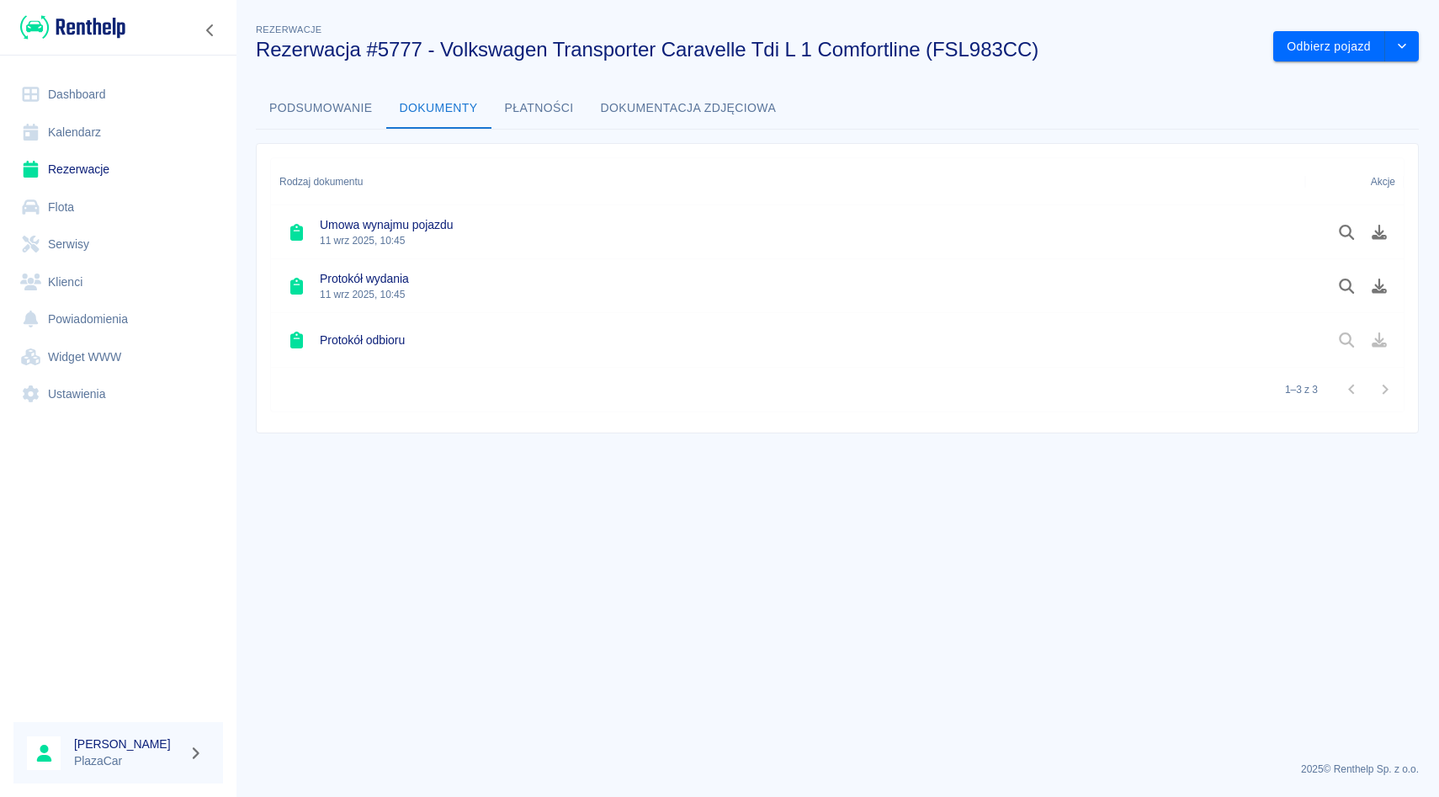
click at [338, 112] on button "Podsumowanie" at bounding box center [321, 108] width 130 height 40
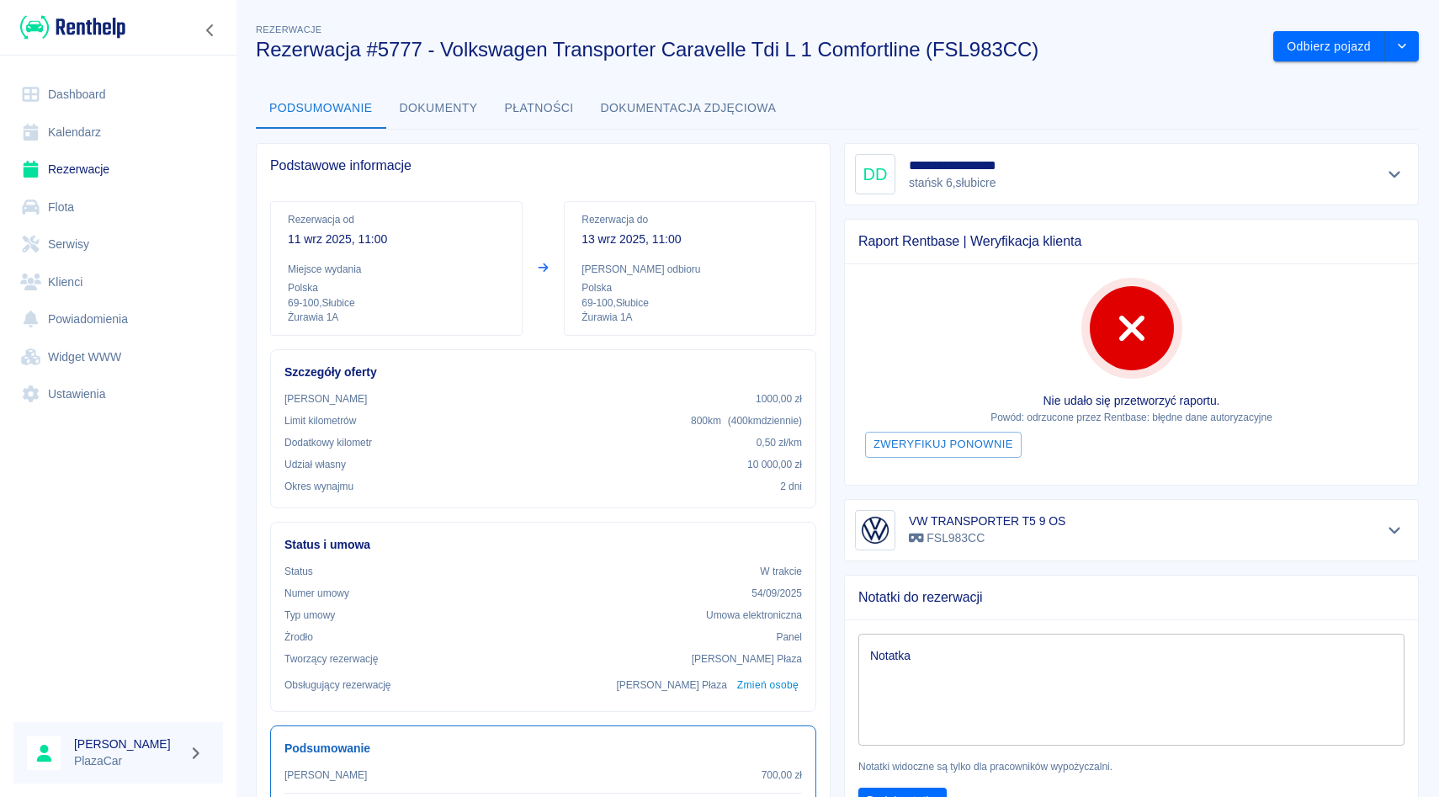
click at [149, 151] on link "Rezerwacje" at bounding box center [118, 170] width 210 height 38
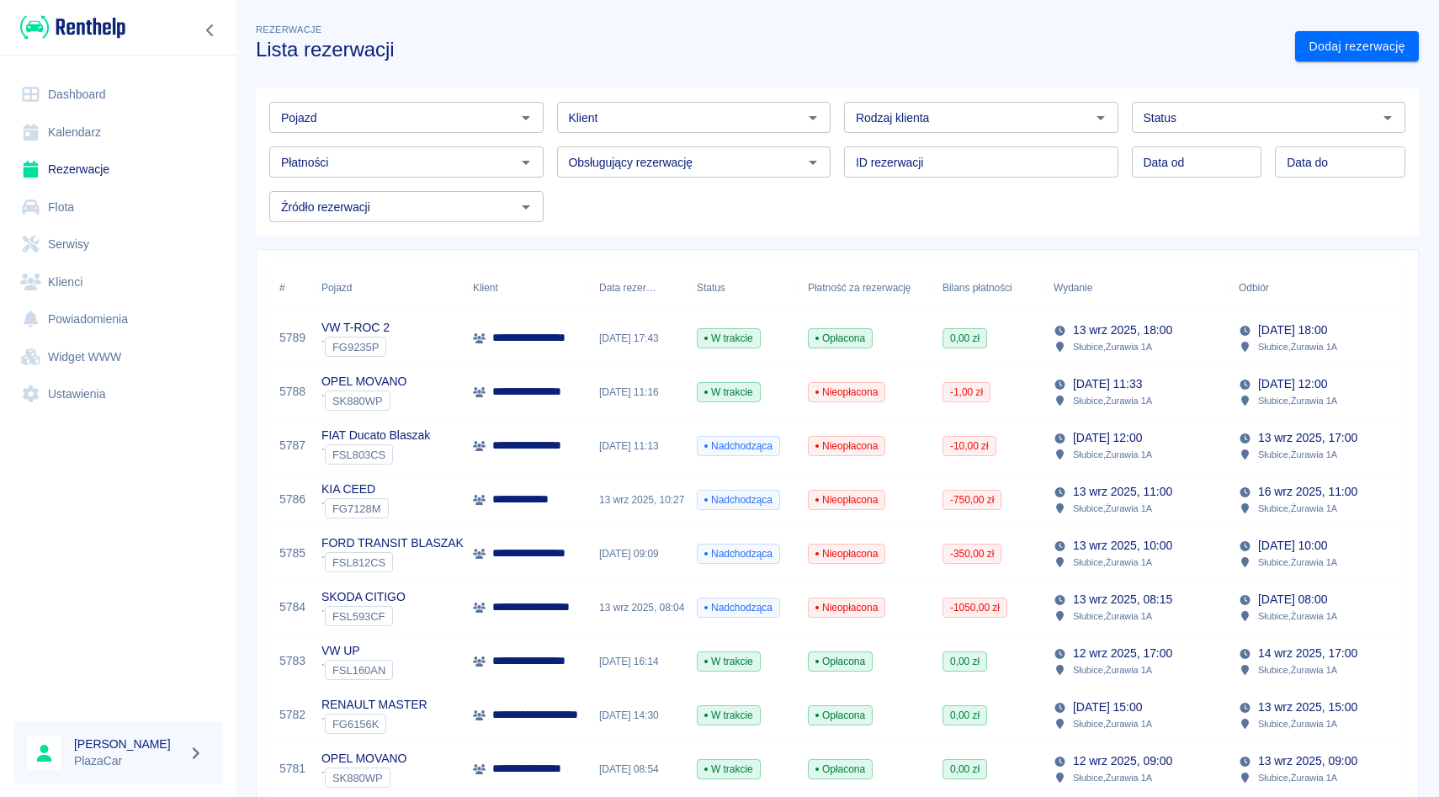
click at [561, 138] on div "Obsługujący rezerwację Obsługujący rezerwację" at bounding box center [688, 155] width 288 height 45
click at [554, 162] on div "Obsługujący rezerwację Obsługujący rezerwację" at bounding box center [688, 155] width 288 height 45
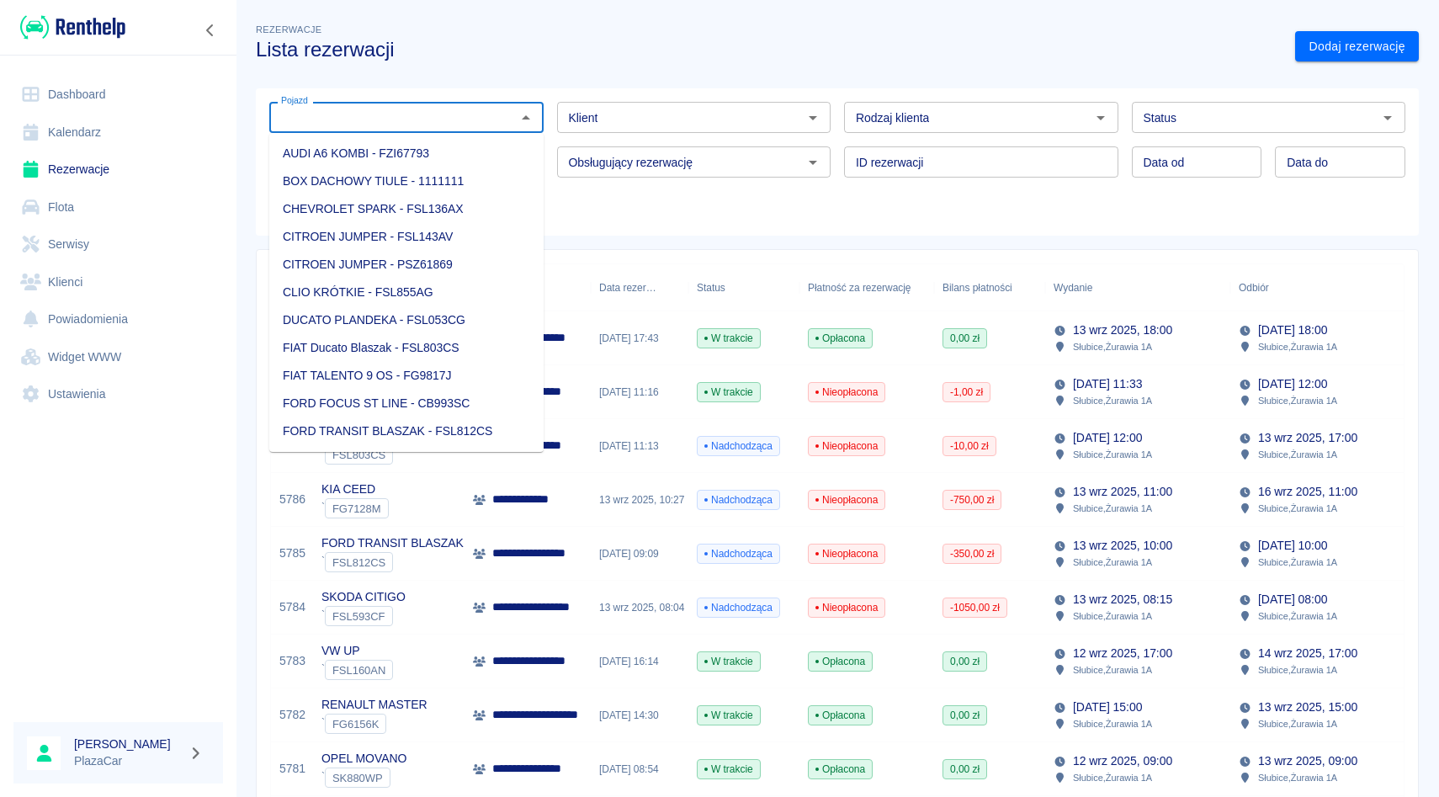
click at [464, 109] on input "Pojazd" at bounding box center [392, 117] width 236 height 21
type input "p"
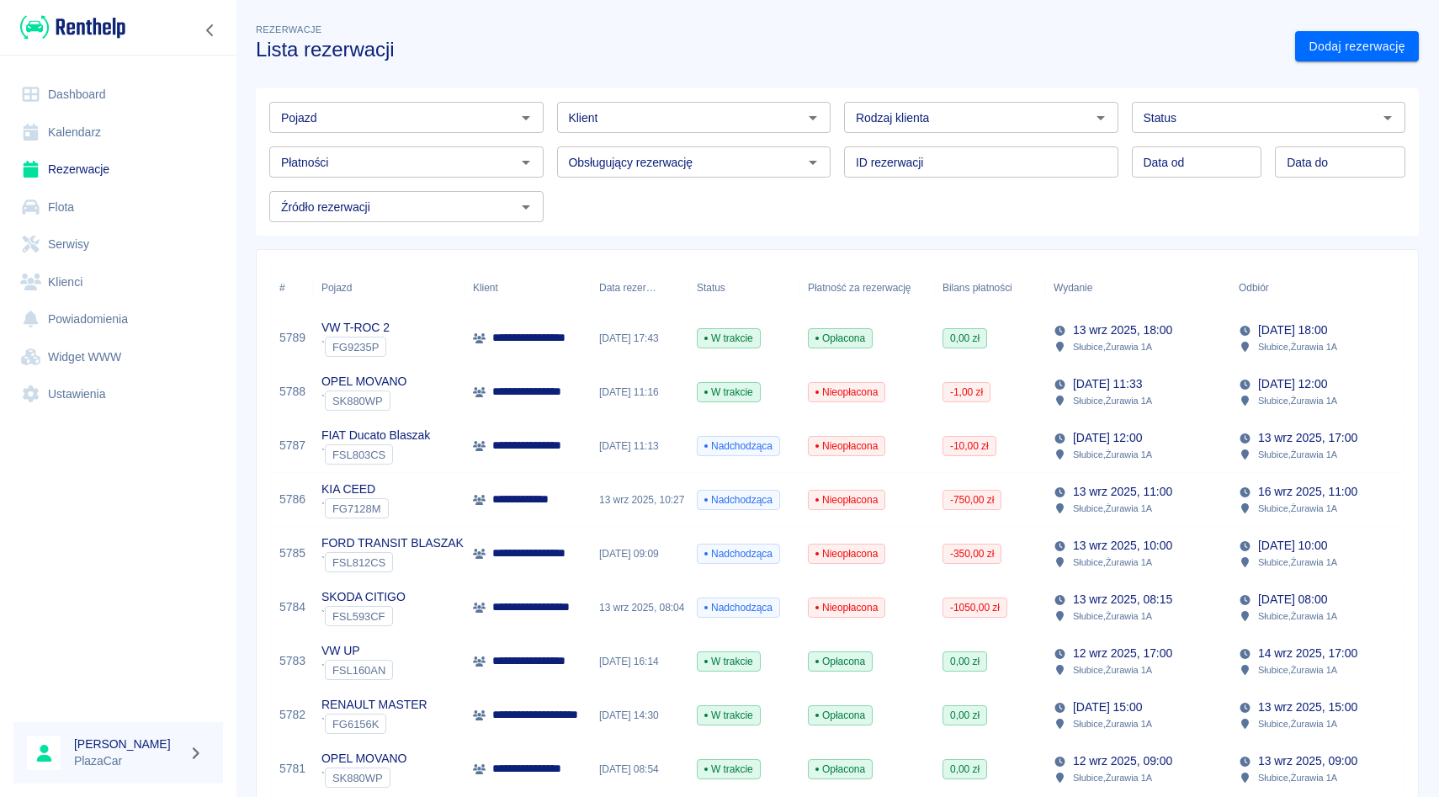
click at [426, 97] on div "Pojazd Pojazd" at bounding box center [400, 110] width 288 height 45
click at [429, 122] on input "Pojazd" at bounding box center [392, 117] width 236 height 21
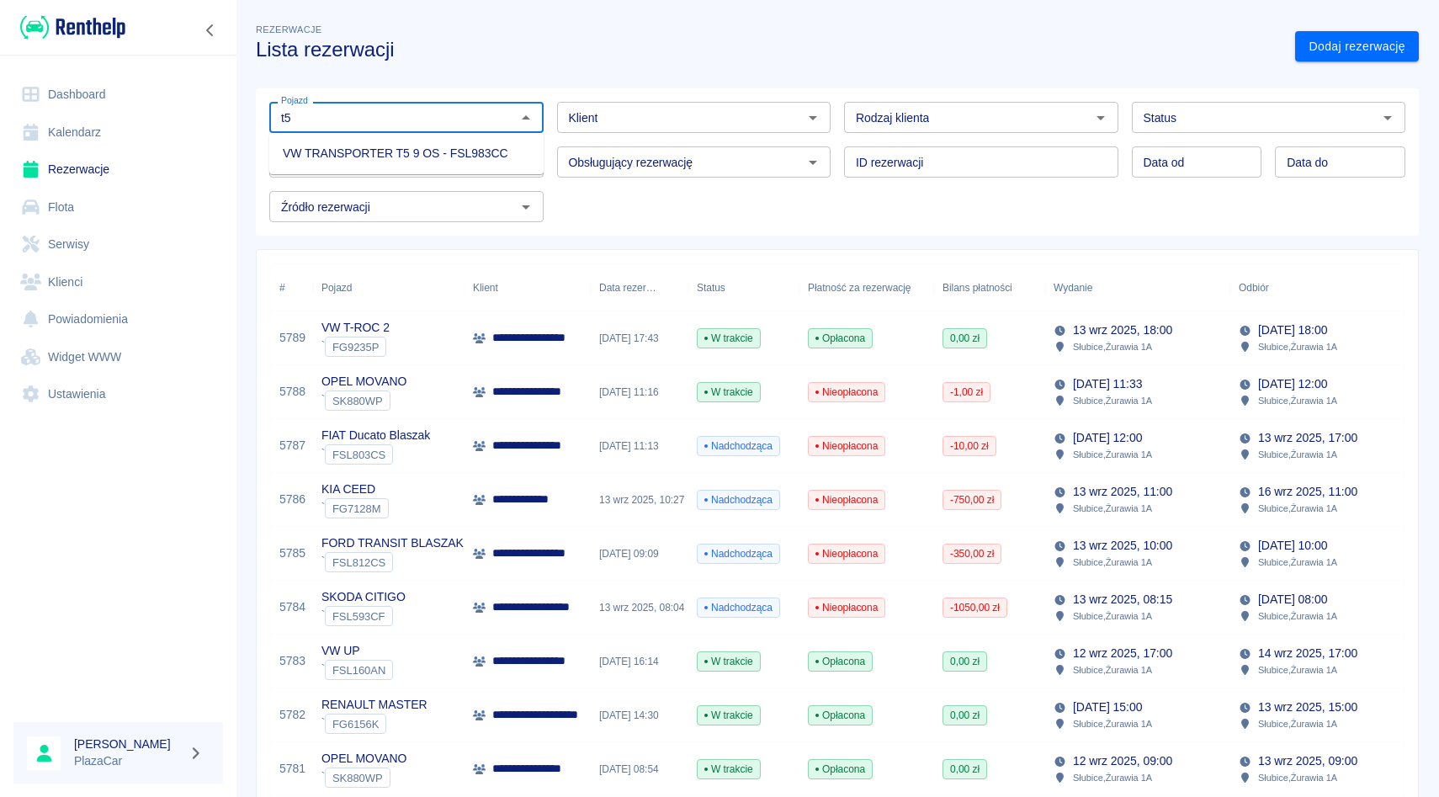
click at [396, 166] on li "VW TRANSPORTER T5 9 OS - FSL983CC" at bounding box center [406, 154] width 274 height 28
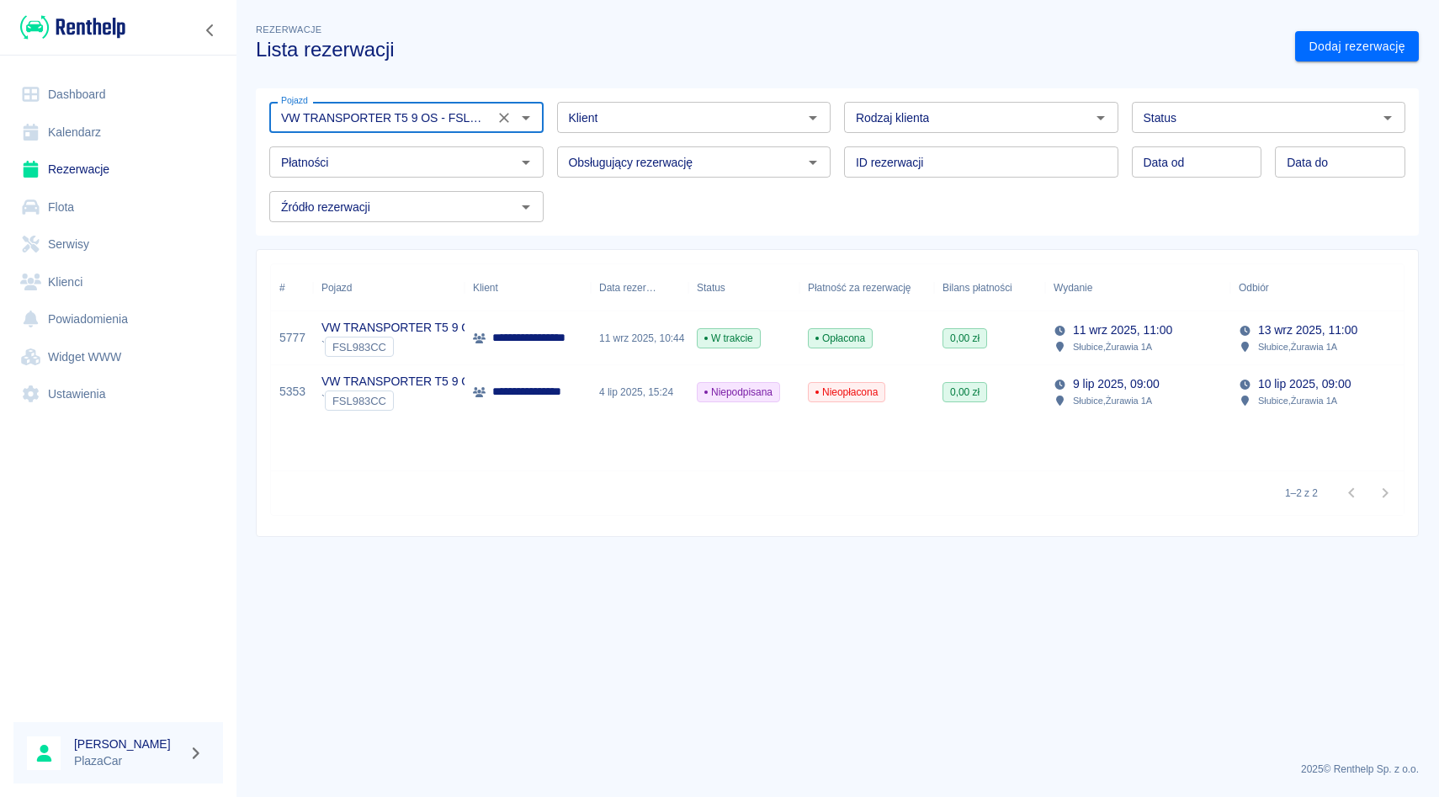
type input "VW TRANSPORTER T5 9 OS - FSL983CC"
click at [395, 325] on p "VW TRANSPORTER T5 9 OS" at bounding box center [399, 328] width 157 height 18
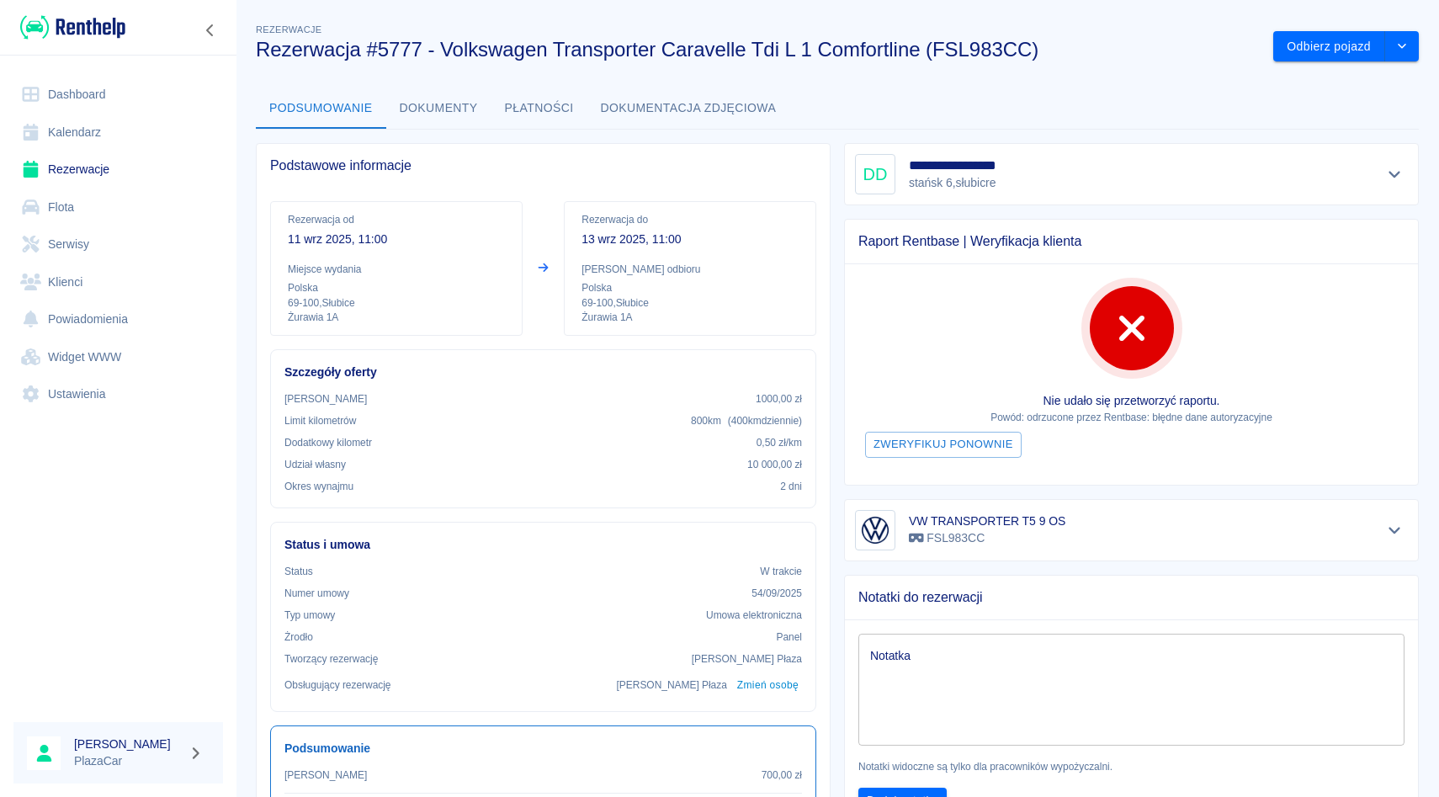
click at [1400, 182] on button "Pokaż szczegóły" at bounding box center [1395, 174] width 28 height 24
